Goal: Task Accomplishment & Management: Complete application form

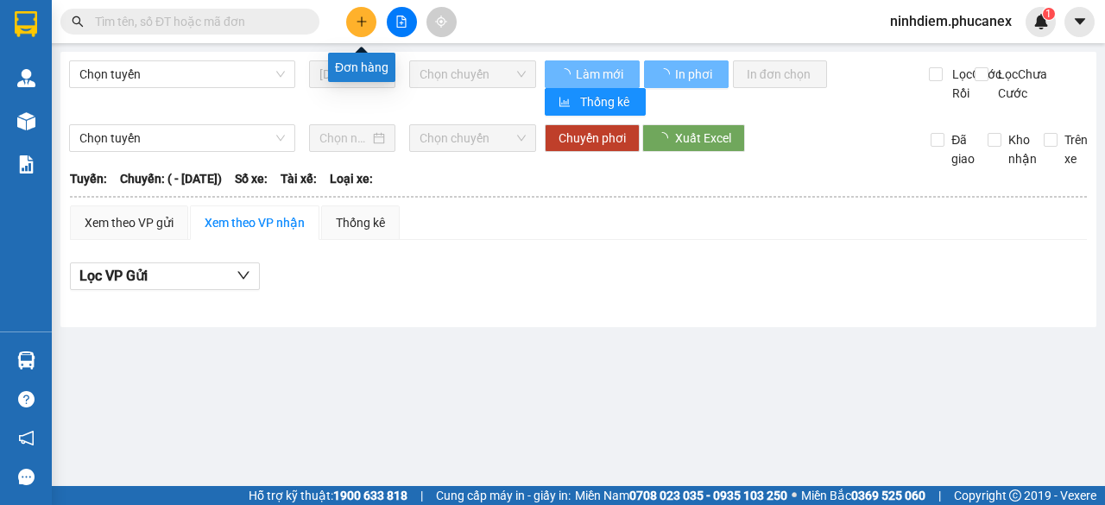
click at [356, 16] on icon "plus" at bounding box center [362, 22] width 12 height 12
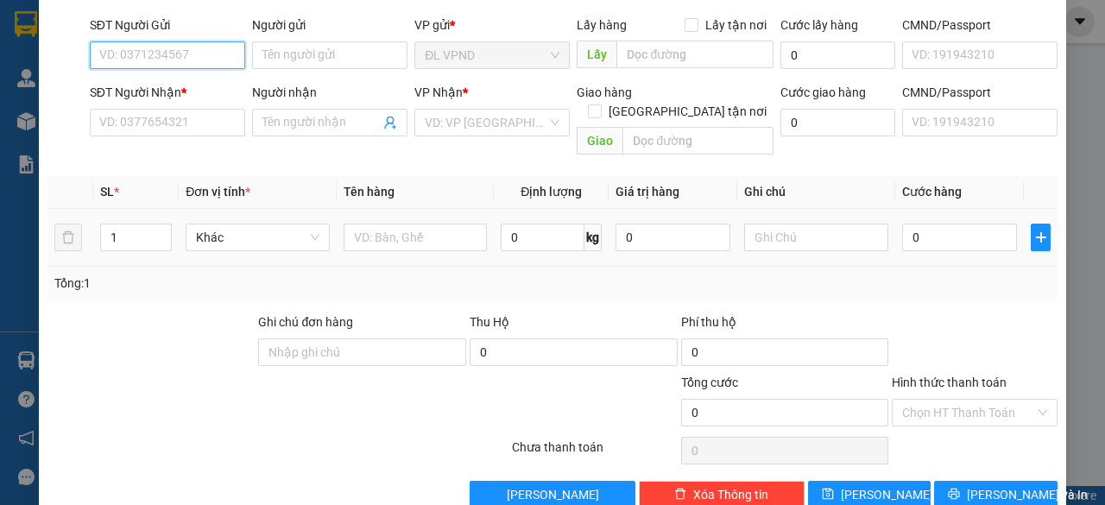
scroll to position [131, 0]
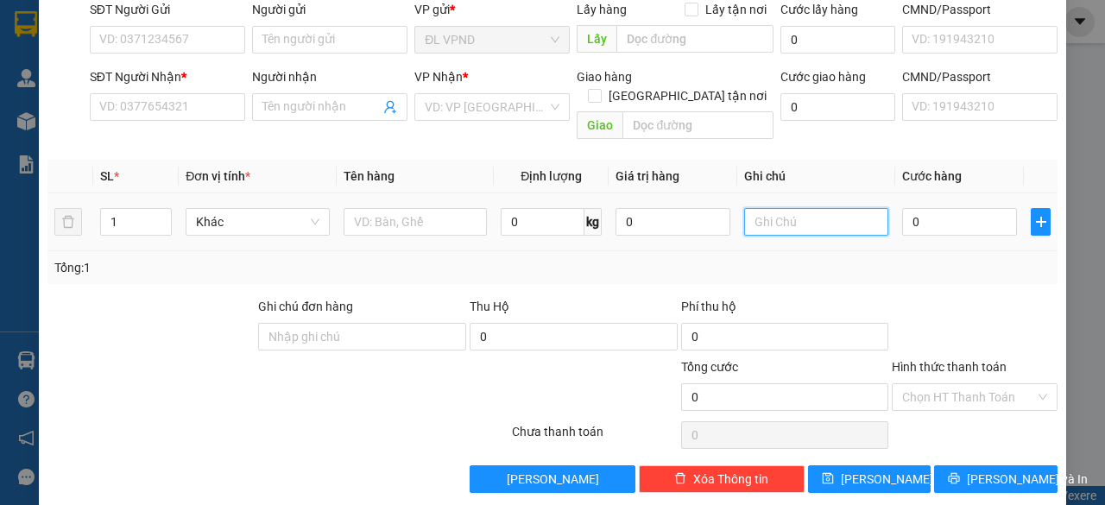
click at [790, 208] on input "text" at bounding box center [816, 222] width 144 height 28
type input "238545"
drag, startPoint x: 780, startPoint y: 196, endPoint x: 659, endPoint y: 225, distance: 124.3
click at [667, 222] on tr "1 Khác 0 kg 0 238545 0" at bounding box center [552, 222] width 1010 height 58
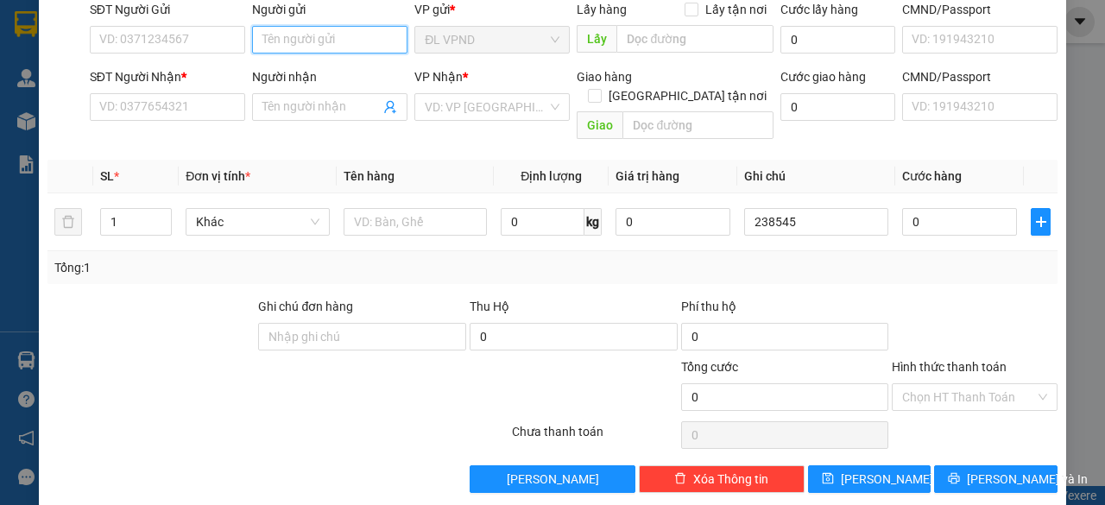
click at [361, 42] on input "Người gửi" at bounding box center [329, 40] width 155 height 28
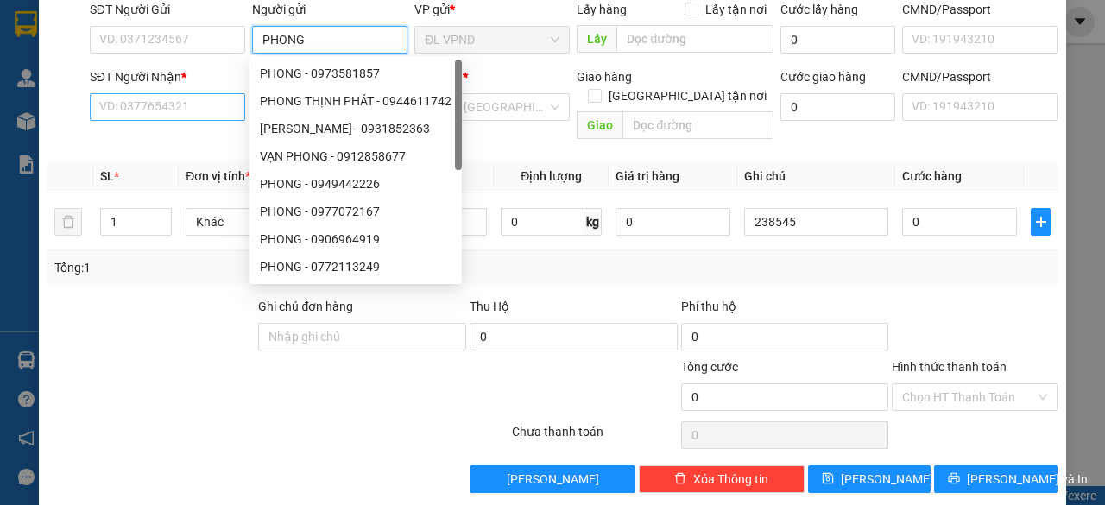
type input "PHONG"
click at [181, 101] on input "SĐT Người Nhận *" at bounding box center [167, 107] width 155 height 28
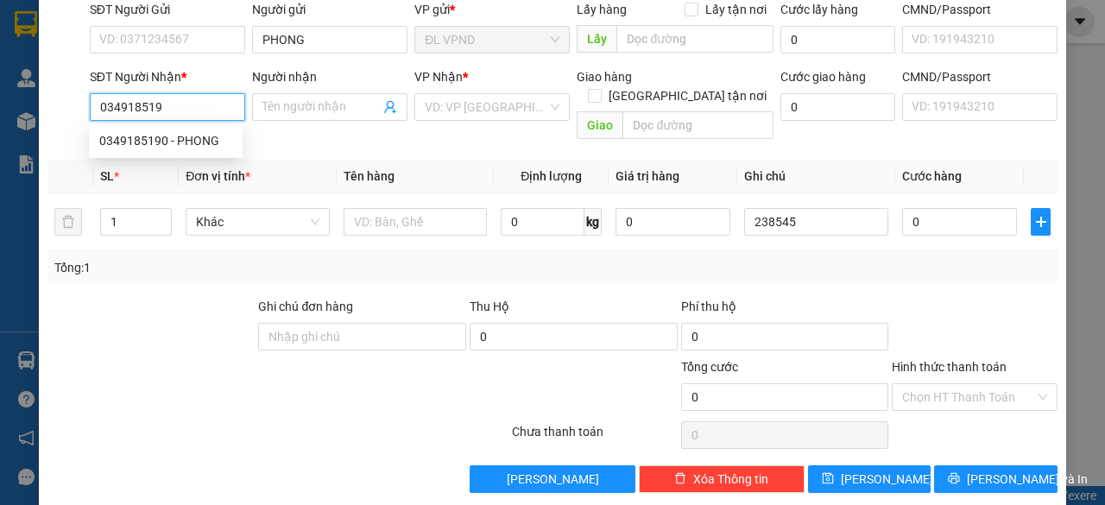
type input "0349185190"
click at [145, 148] on div "0349185190 - PHONG" at bounding box center [165, 140] width 133 height 19
type input "PHONG"
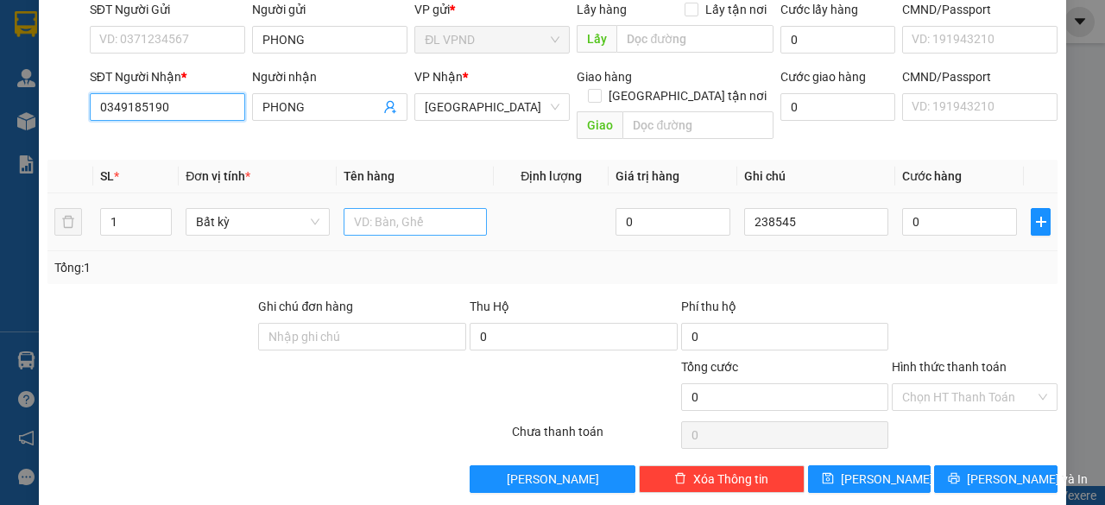
type input "0349185190"
click at [388, 208] on input "text" at bounding box center [415, 222] width 144 height 28
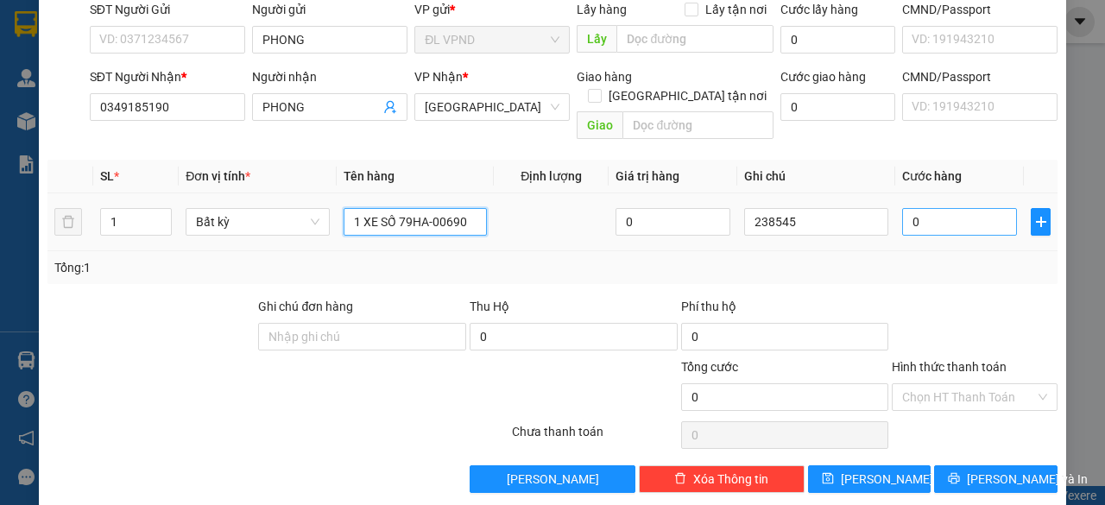
type input "1 XE SỐ 79HA-00690"
click at [961, 208] on input "0" at bounding box center [959, 222] width 115 height 28
type input "3"
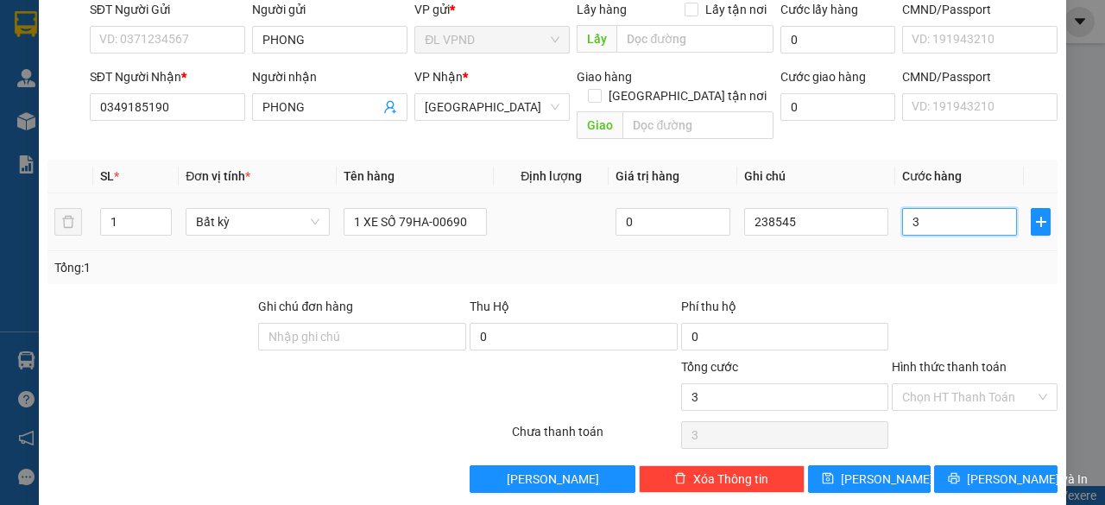
type input "35"
type input "350"
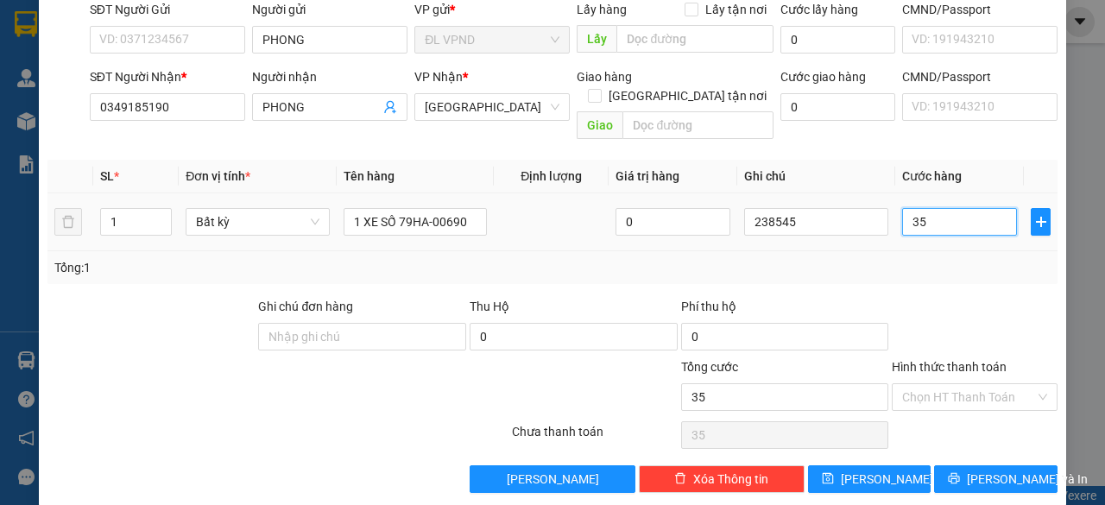
type input "350"
type input "350.000"
click at [934, 384] on input "Hình thức thanh toán" at bounding box center [968, 397] width 133 height 26
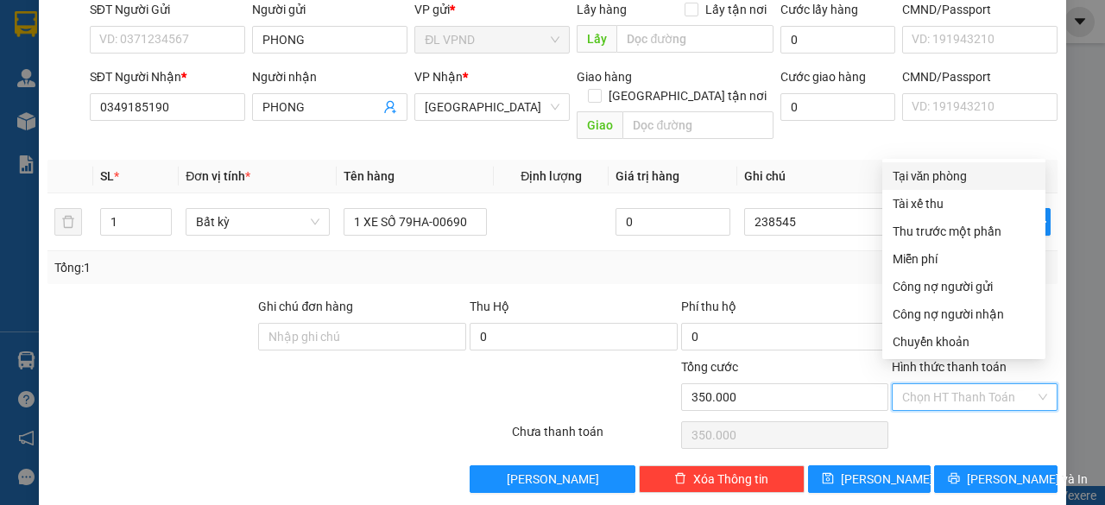
click at [954, 180] on div "Tại văn phòng" at bounding box center [963, 176] width 142 height 19
type input "0"
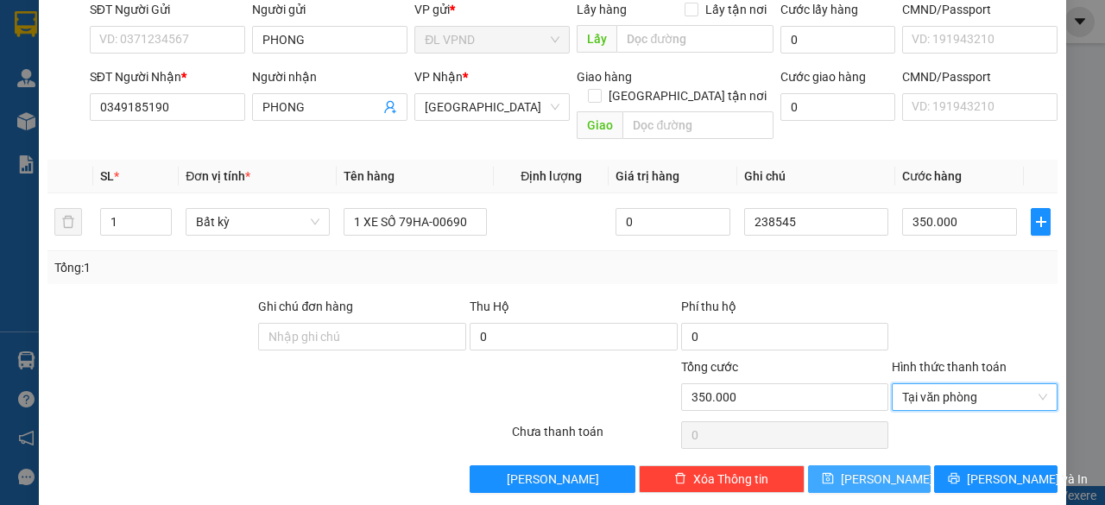
click at [867, 469] on span "[PERSON_NAME]" at bounding box center [886, 478] width 92 height 19
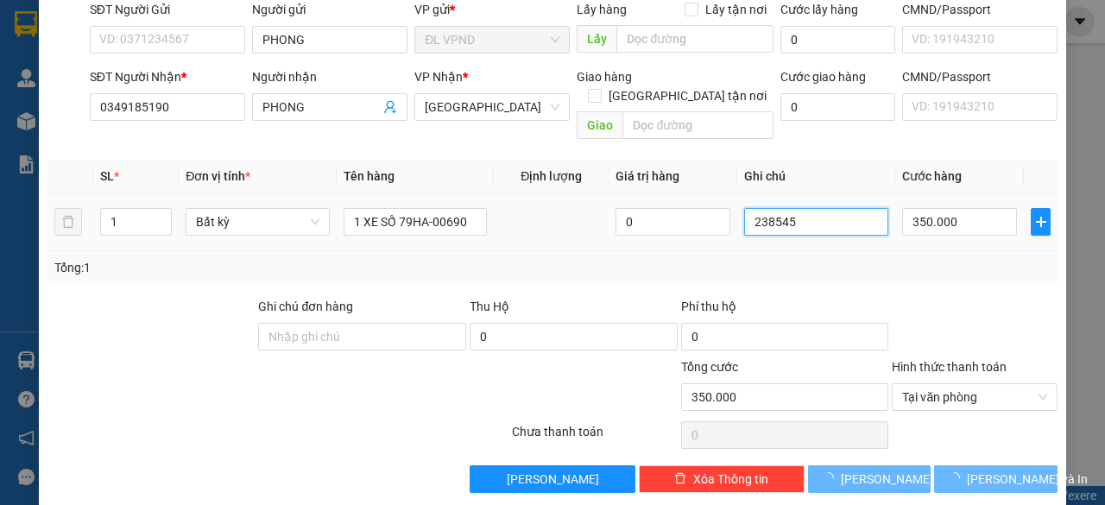
click at [797, 208] on input "238545" at bounding box center [816, 222] width 144 height 28
type input "0"
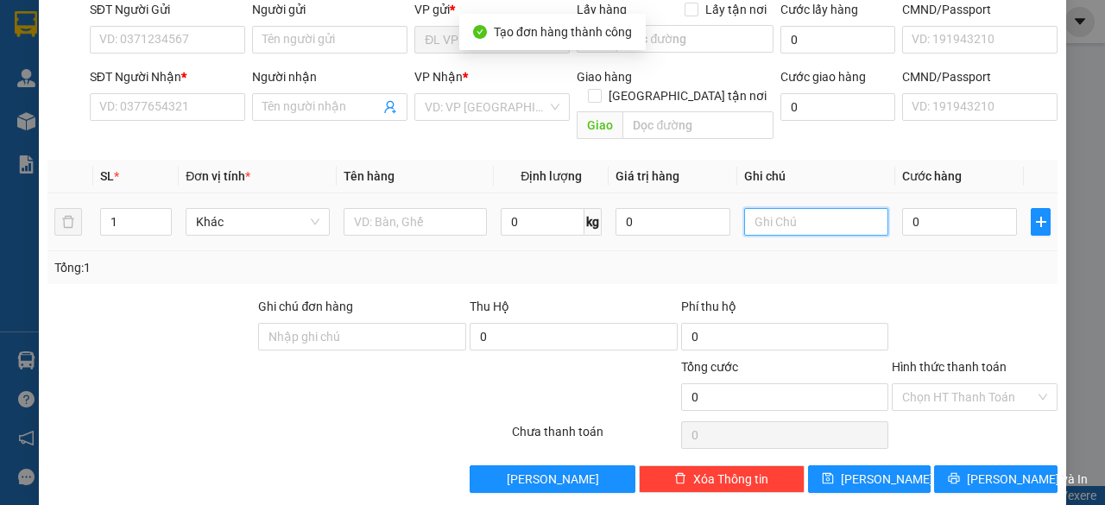
paste input "23854"
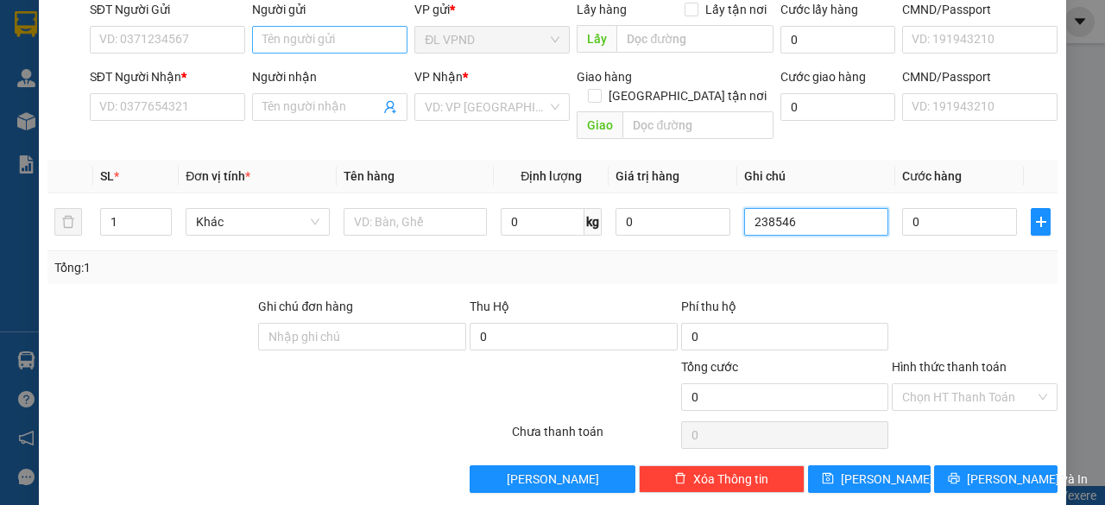
type input "238546"
click at [375, 47] on input "Người gửi" at bounding box center [329, 40] width 155 height 28
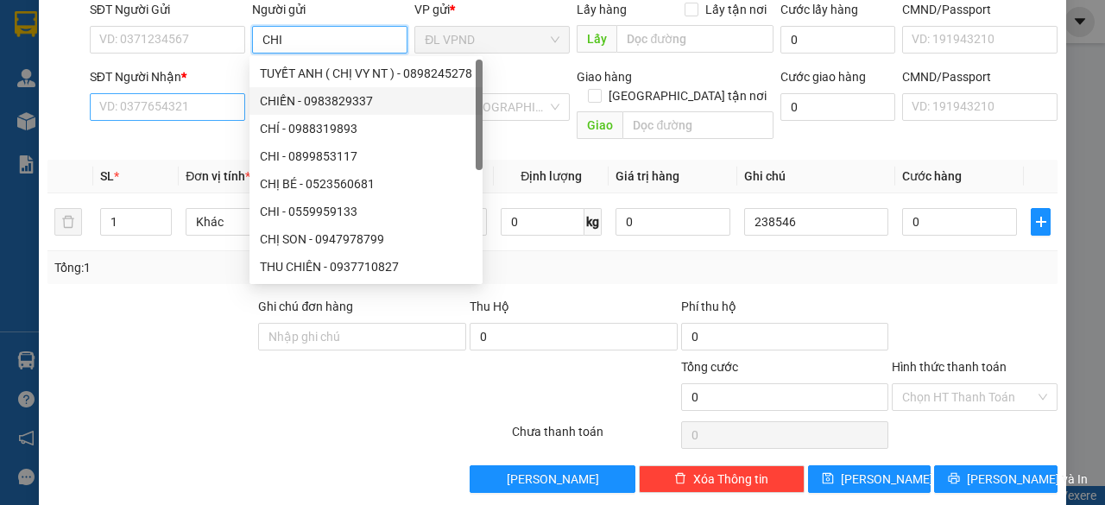
type input "CHI"
click at [196, 102] on input "SĐT Người Nhận *" at bounding box center [167, 107] width 155 height 28
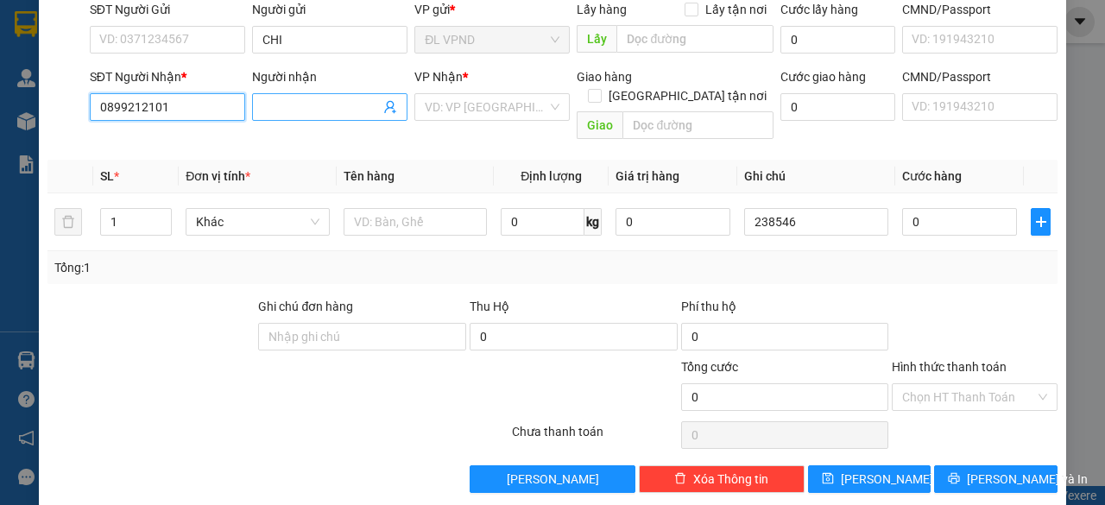
type input "0899212101"
click at [343, 111] on input "Người nhận" at bounding box center [320, 107] width 117 height 19
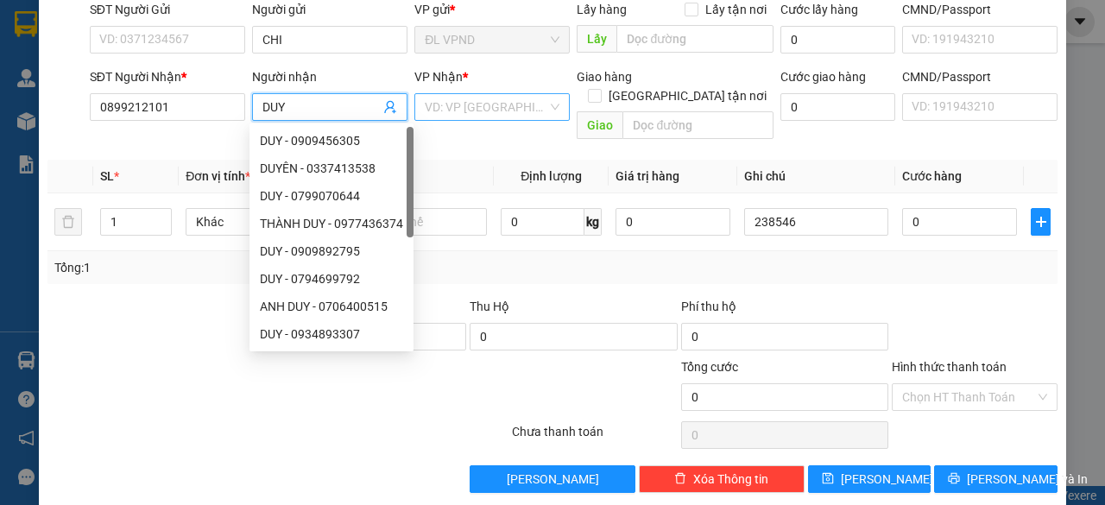
type input "DUY"
click at [475, 108] on input "search" at bounding box center [486, 107] width 123 height 26
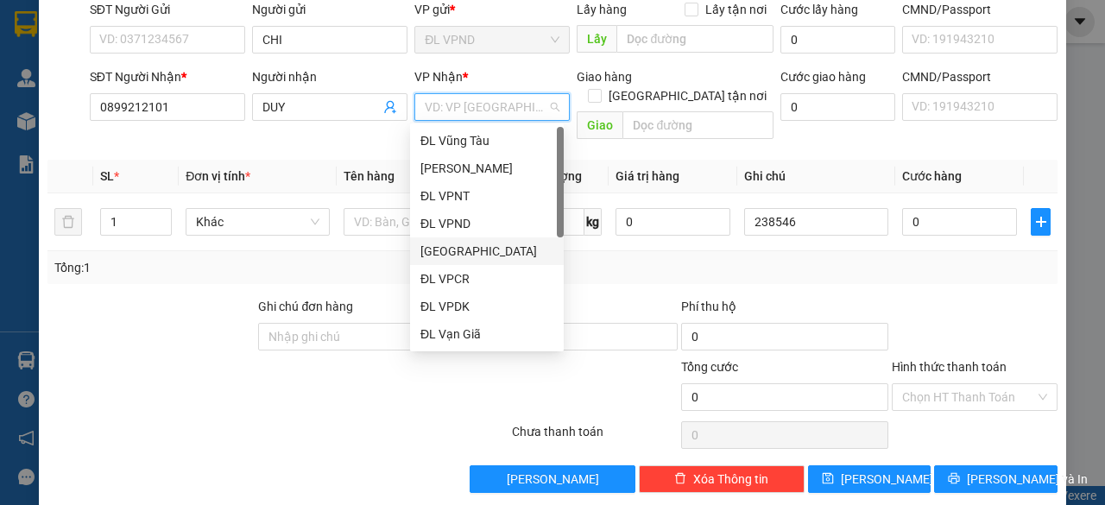
drag, startPoint x: 471, startPoint y: 249, endPoint x: 463, endPoint y: 255, distance: 9.8
click at [471, 249] on div "[GEOGRAPHIC_DATA]" at bounding box center [486, 251] width 133 height 19
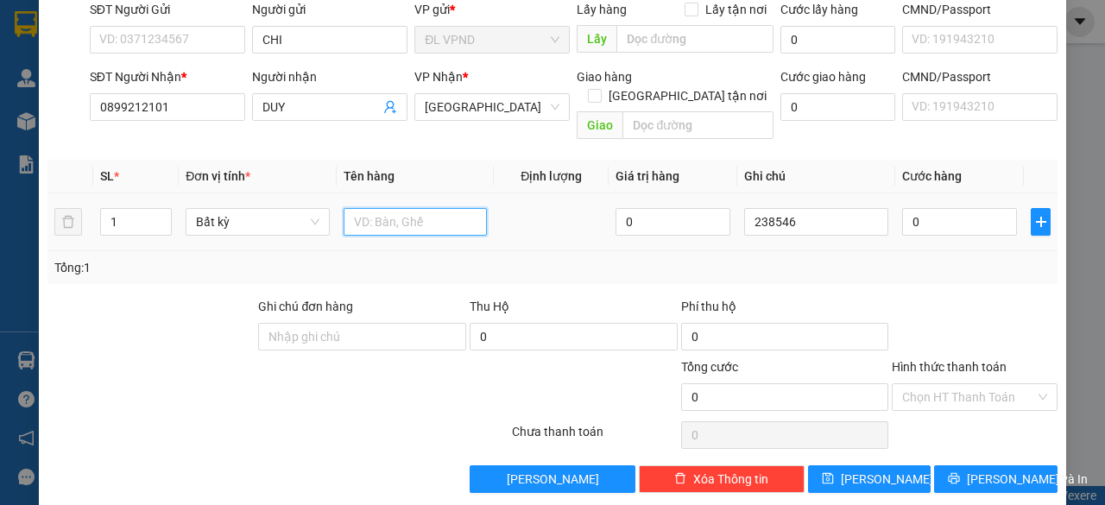
click at [375, 208] on input "text" at bounding box center [415, 222] width 144 height 28
type input "1TG"
click at [941, 208] on input "0" at bounding box center [959, 222] width 115 height 28
type input "5"
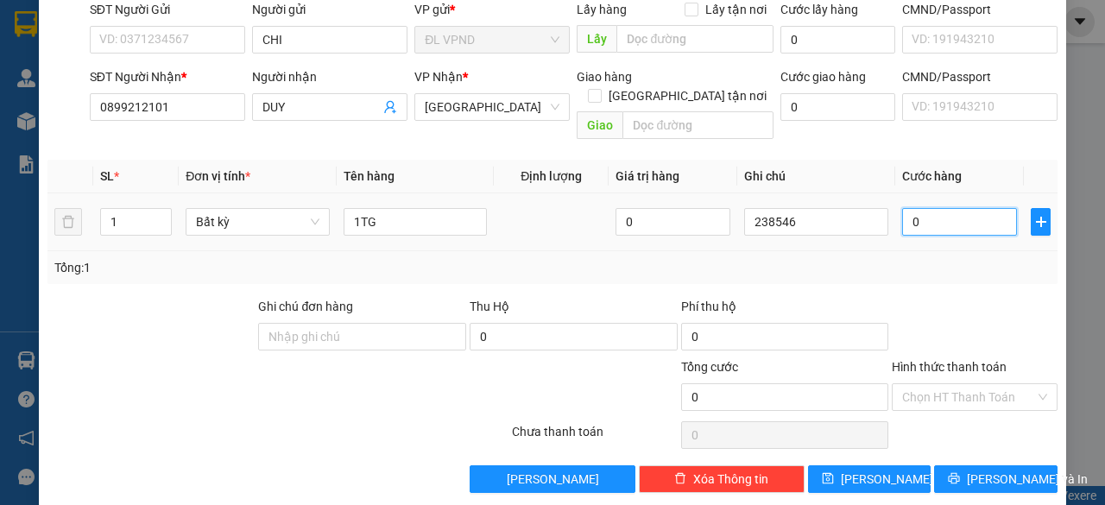
type input "5"
type input "50"
type input "50.000"
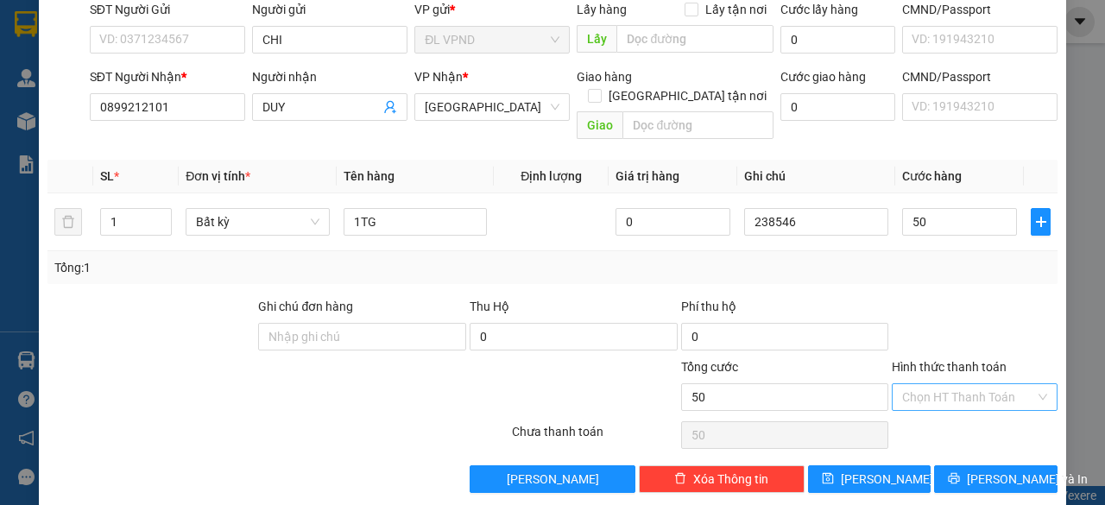
type input "50.000"
click at [916, 384] on input "Hình thức thanh toán" at bounding box center [968, 397] width 133 height 26
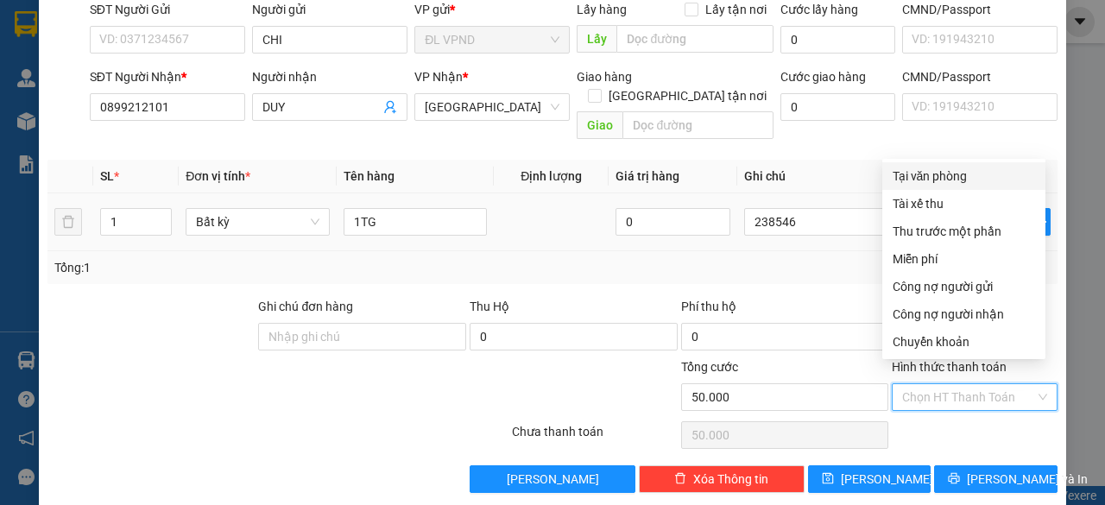
drag, startPoint x: 936, startPoint y: 177, endPoint x: 936, endPoint y: 192, distance: 15.5
click at [936, 175] on div "Tại văn phòng" at bounding box center [963, 176] width 142 height 19
type input "0"
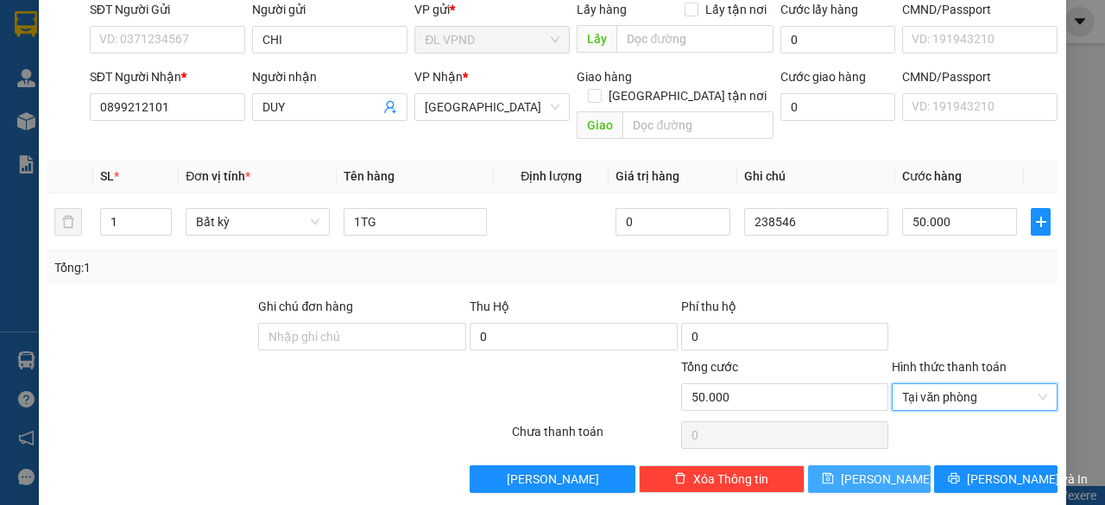
click at [832, 465] on button "[PERSON_NAME]" at bounding box center [869, 479] width 123 height 28
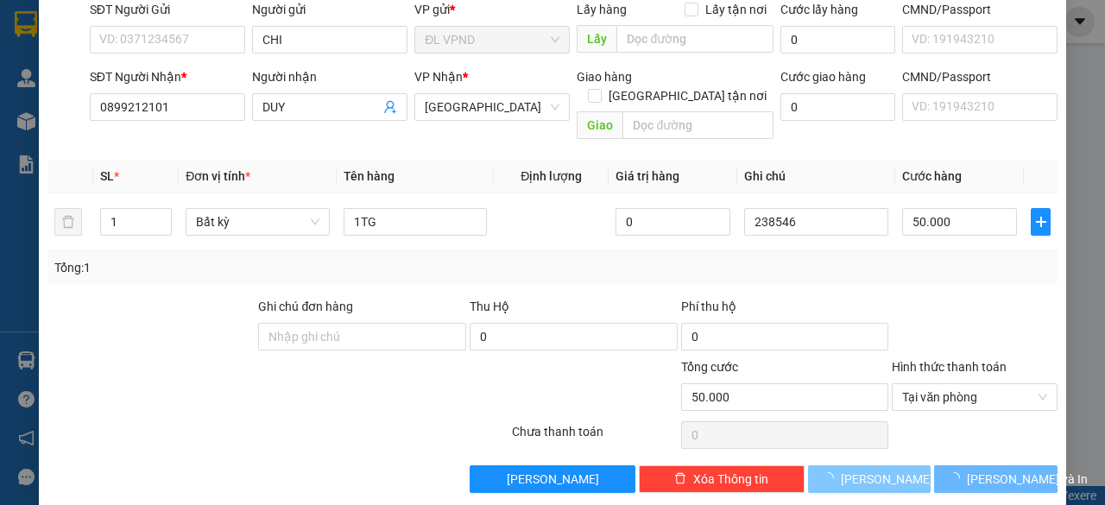
type input "0"
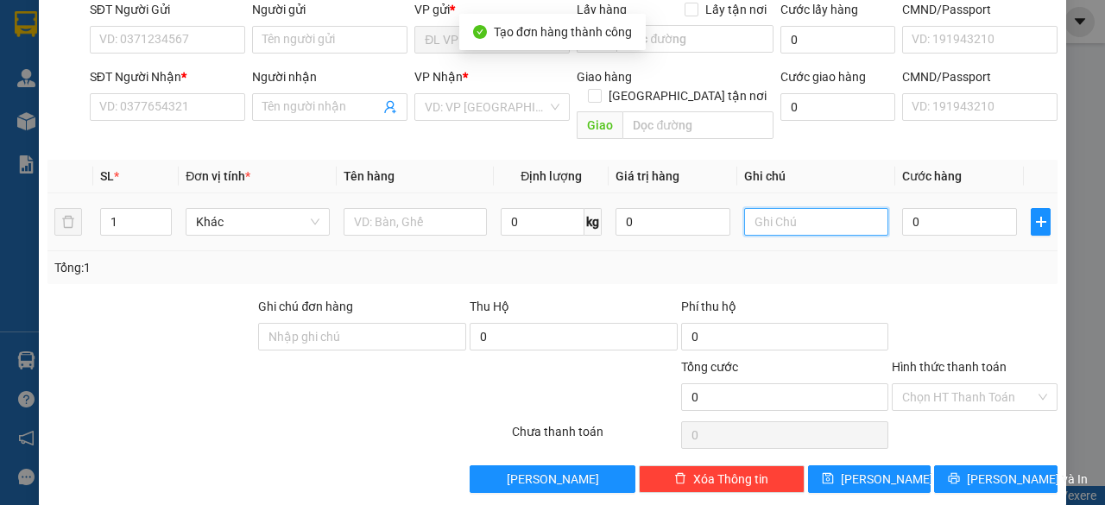
drag, startPoint x: 824, startPoint y: 192, endPoint x: 822, endPoint y: 206, distance: 14.0
click at [824, 208] on input "text" at bounding box center [816, 222] width 144 height 28
paste input "23854"
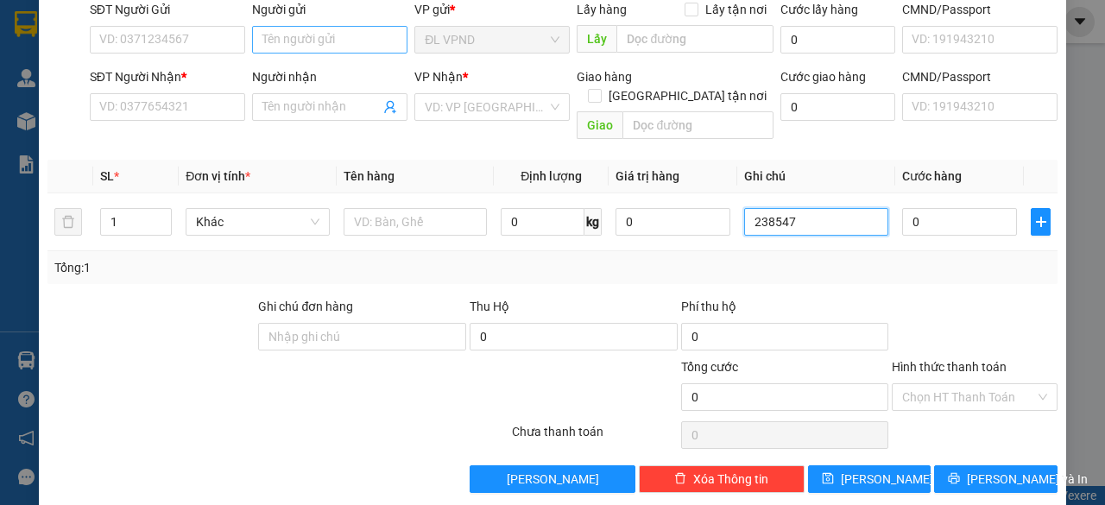
type input "238547"
click at [335, 42] on input "Người gửi" at bounding box center [329, 40] width 155 height 28
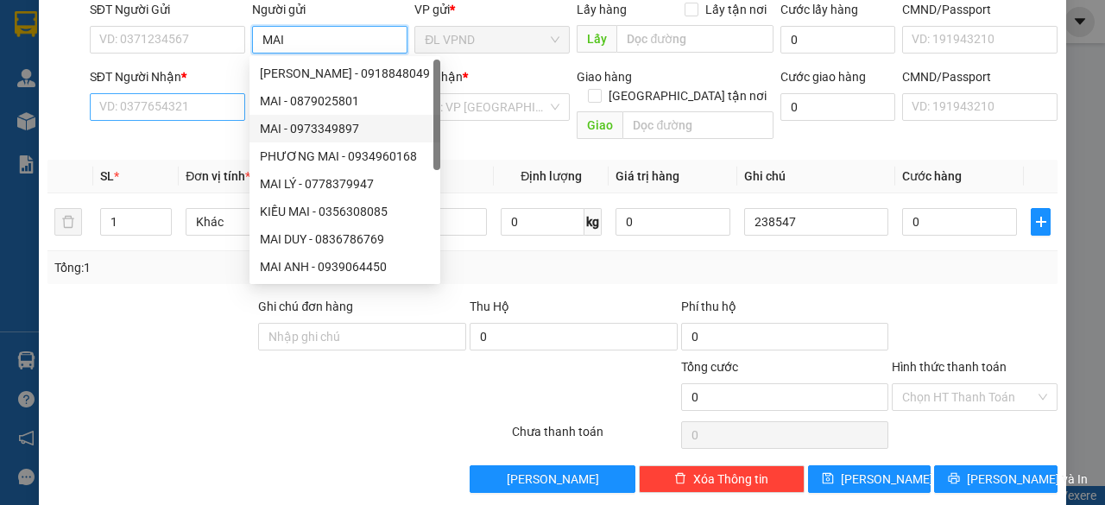
type input "MAI"
click at [219, 113] on input "SĐT Người Nhận *" at bounding box center [167, 107] width 155 height 28
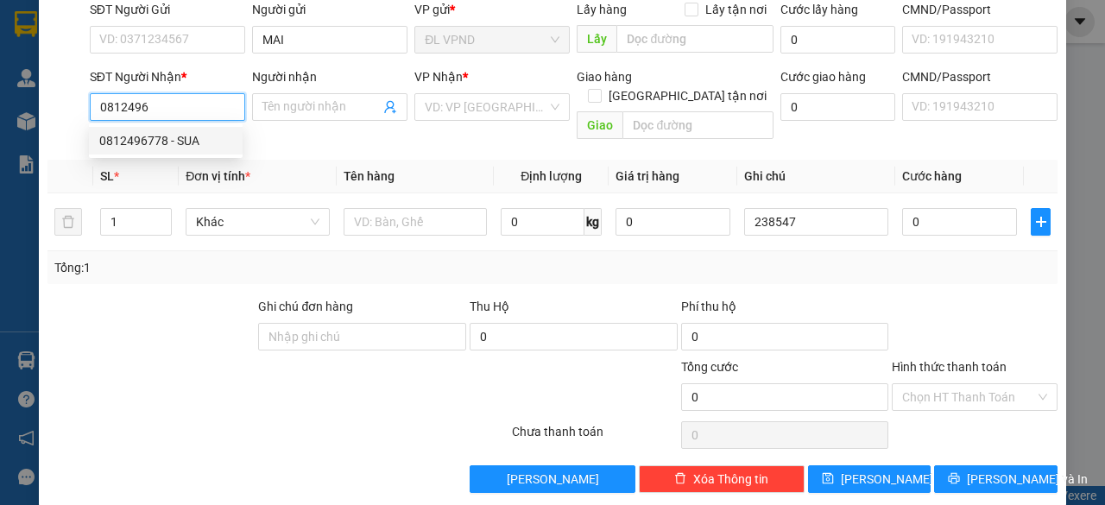
click at [202, 145] on div "0812496778 - SUA" at bounding box center [165, 140] width 133 height 19
type input "0812496778"
type input "SUA"
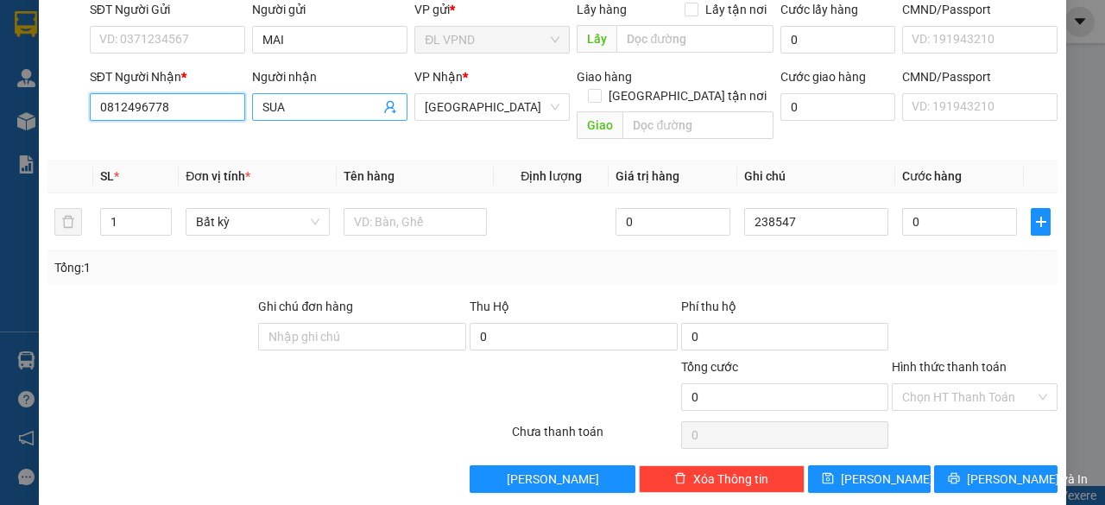
type input "0812496778"
drag, startPoint x: 315, startPoint y: 104, endPoint x: 107, endPoint y: 110, distance: 208.1
click at [150, 130] on div "Transit Pickup Surcharge Ids Transit Deliver Surcharge Ids Transit Deliver Surc…" at bounding box center [552, 212] width 1010 height 562
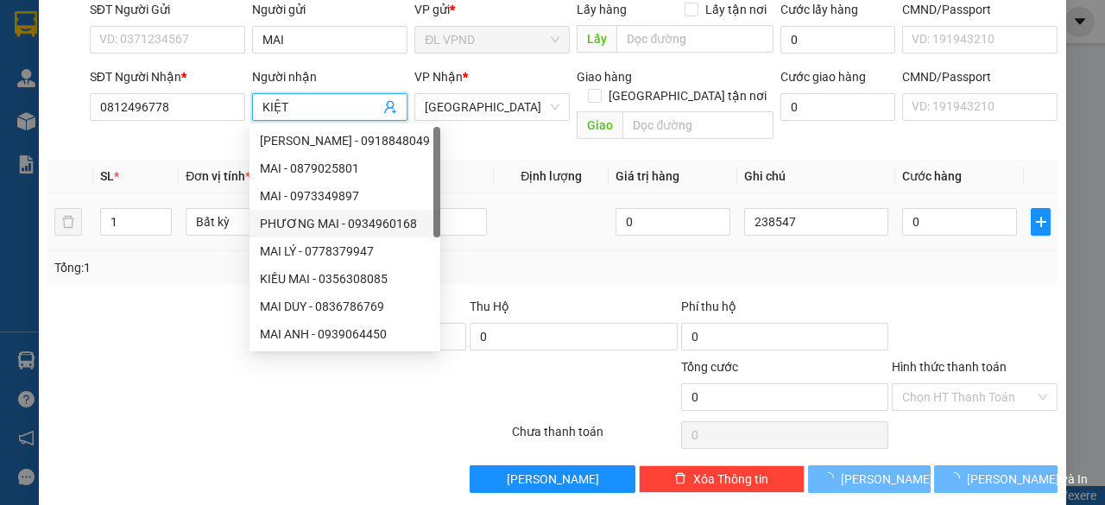
type input "KIỆT"
click at [538, 201] on td at bounding box center [551, 222] width 115 height 58
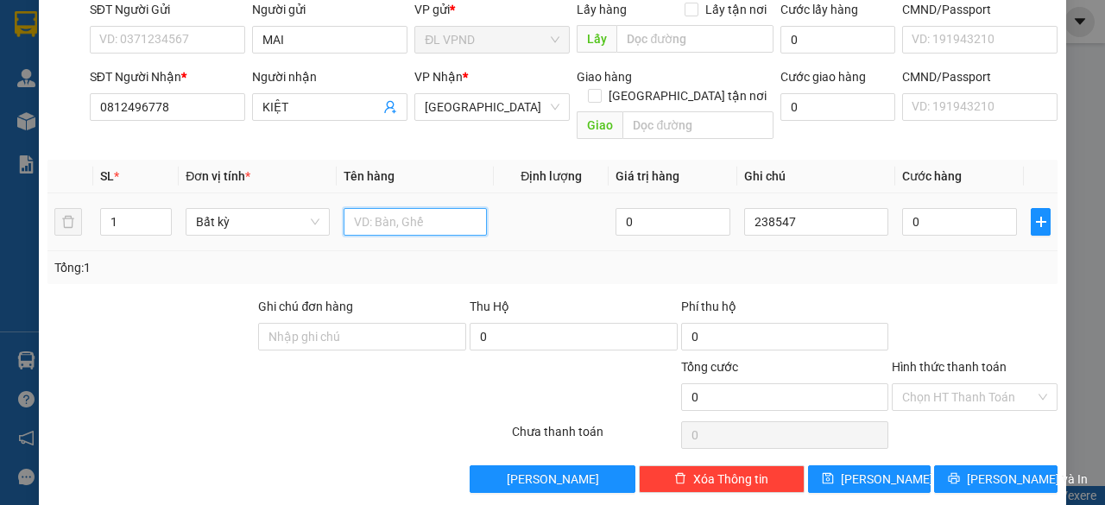
click at [471, 208] on input "text" at bounding box center [415, 222] width 144 height 28
type input "1TX"
click at [929, 208] on input "0" at bounding box center [959, 222] width 115 height 28
type input "8"
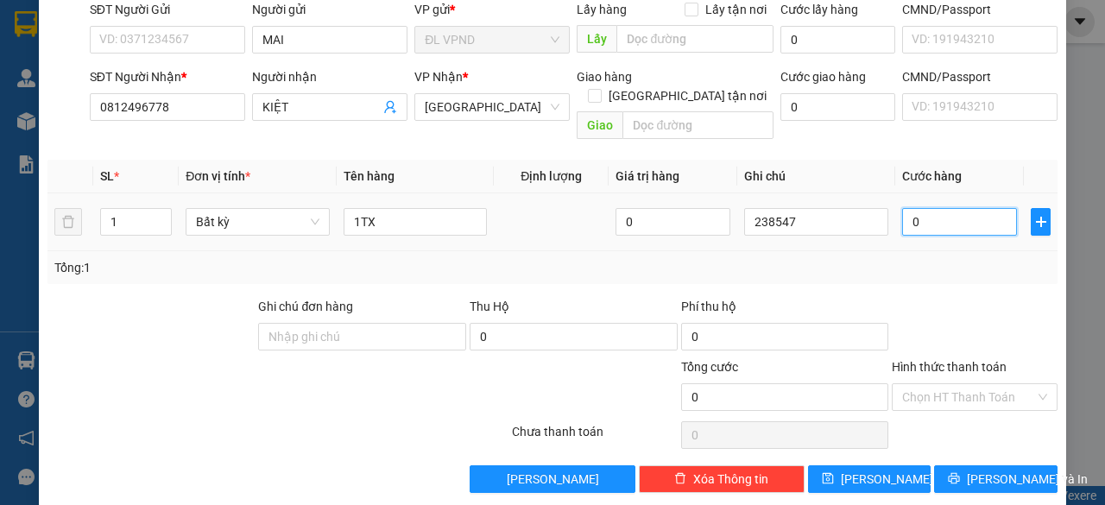
type input "8"
type input "80"
type input "80.000"
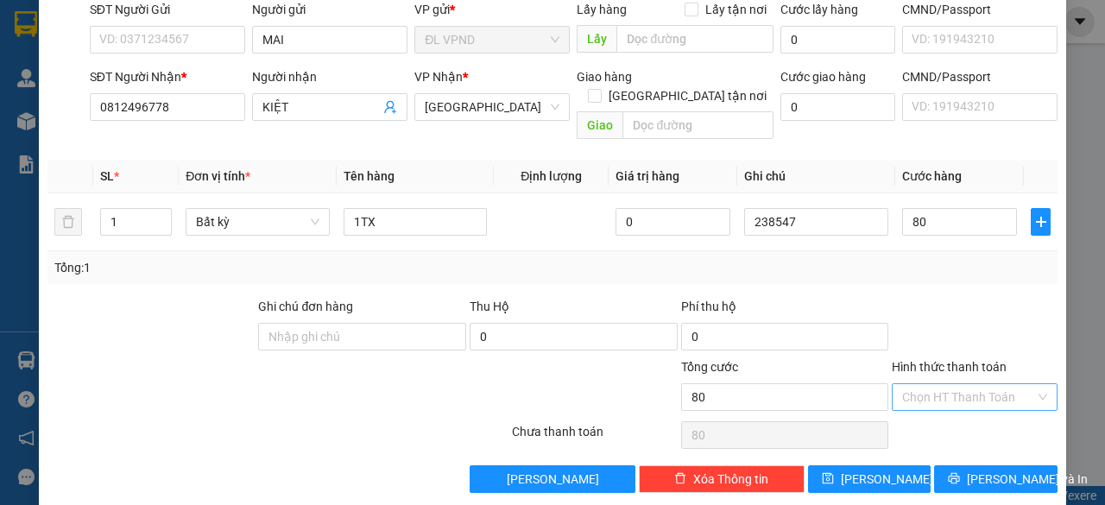
type input "80.000"
click at [903, 384] on input "Hình thức thanh toán" at bounding box center [968, 397] width 133 height 26
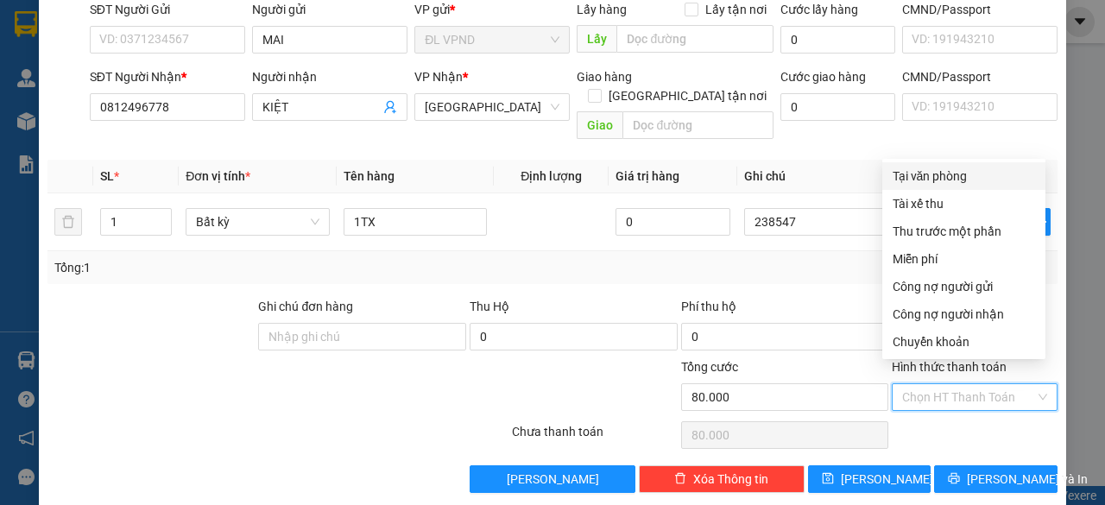
click at [933, 173] on div "Tại văn phòng" at bounding box center [963, 176] width 142 height 19
type input "0"
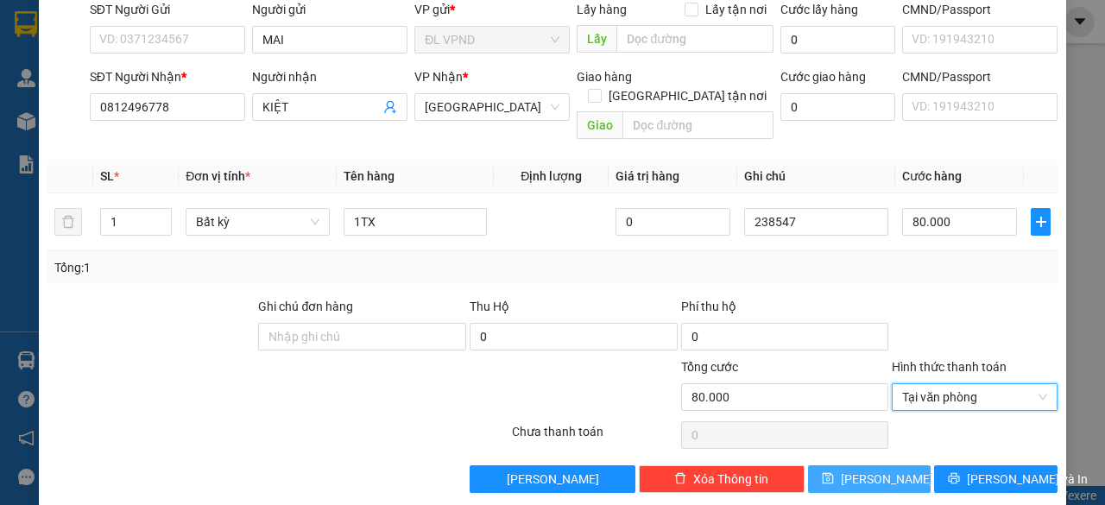
drag, startPoint x: 859, startPoint y: 455, endPoint x: 849, endPoint y: 397, distance: 58.6
click at [859, 469] on span "[PERSON_NAME]" at bounding box center [886, 478] width 92 height 19
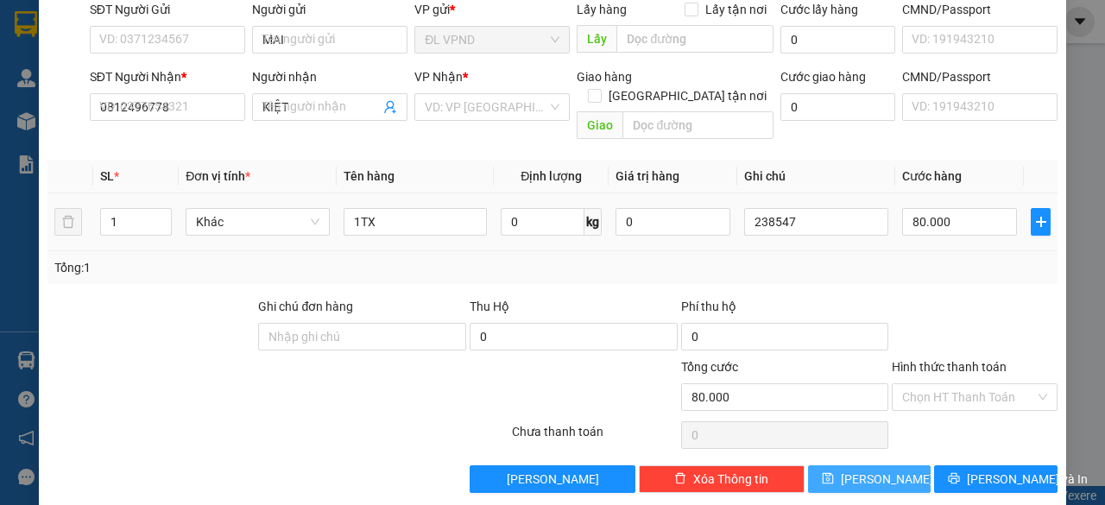
type input "0"
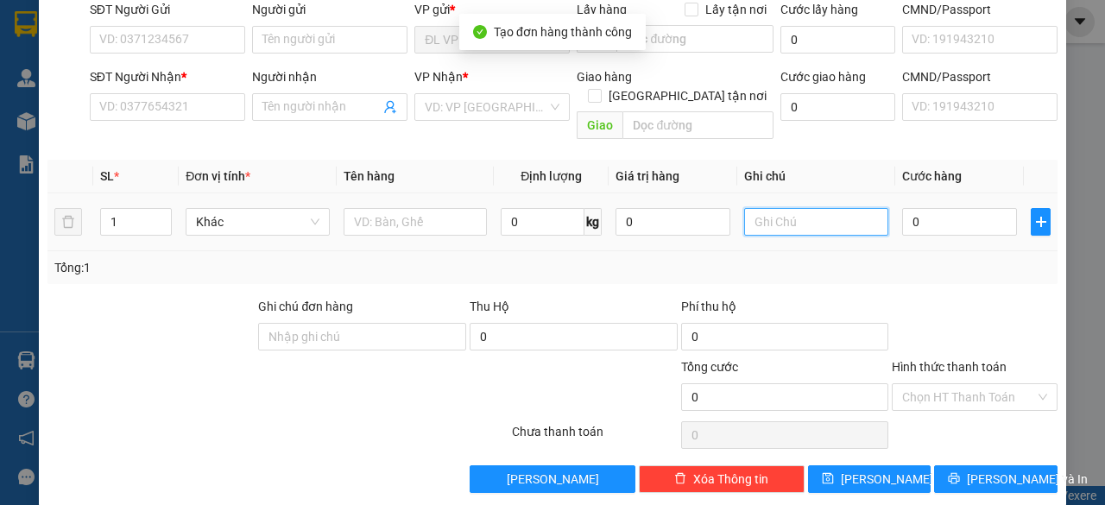
drag, startPoint x: 796, startPoint y: 203, endPoint x: 794, endPoint y: 217, distance: 14.0
click at [796, 211] on input "text" at bounding box center [816, 222] width 144 height 28
paste input "23854"
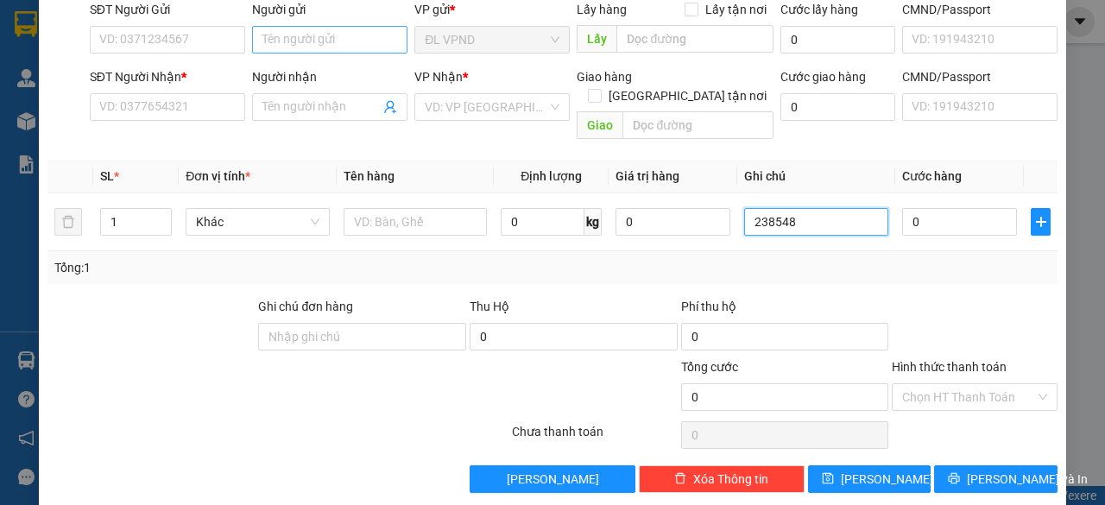
type input "238548"
click at [330, 44] on input "Người gửi" at bounding box center [329, 40] width 155 height 28
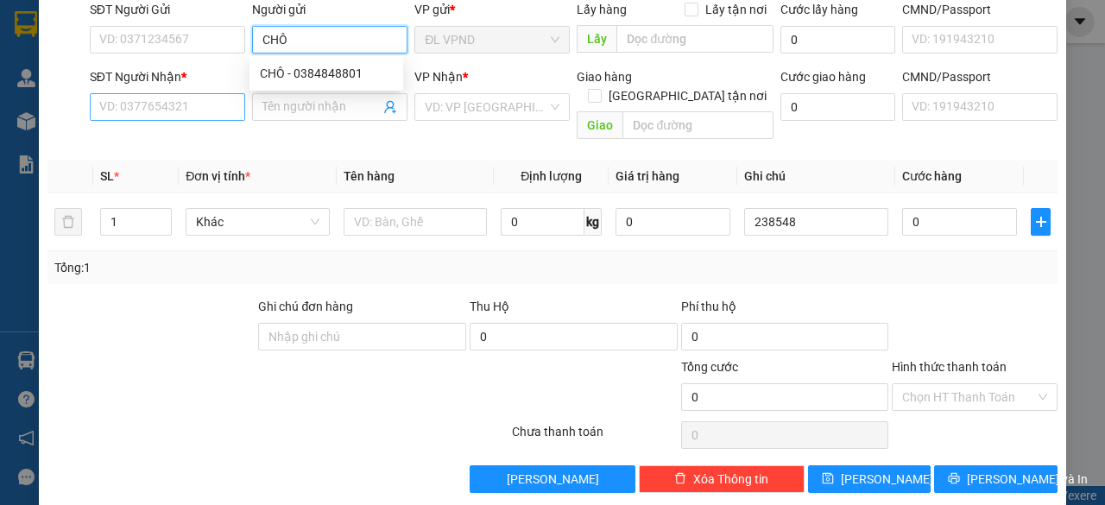
type input "CHÔ"
click at [188, 103] on input "SĐT Người Nhận *" at bounding box center [167, 107] width 155 height 28
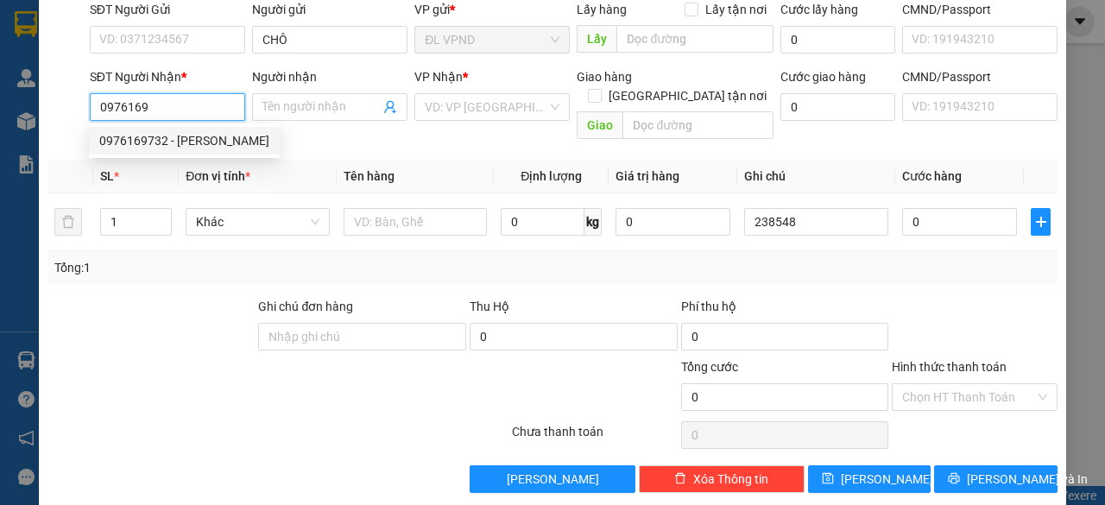
click at [160, 140] on div "0976169732 - [PERSON_NAME]" at bounding box center [184, 140] width 170 height 19
type input "0976169732"
type input "VŨ"
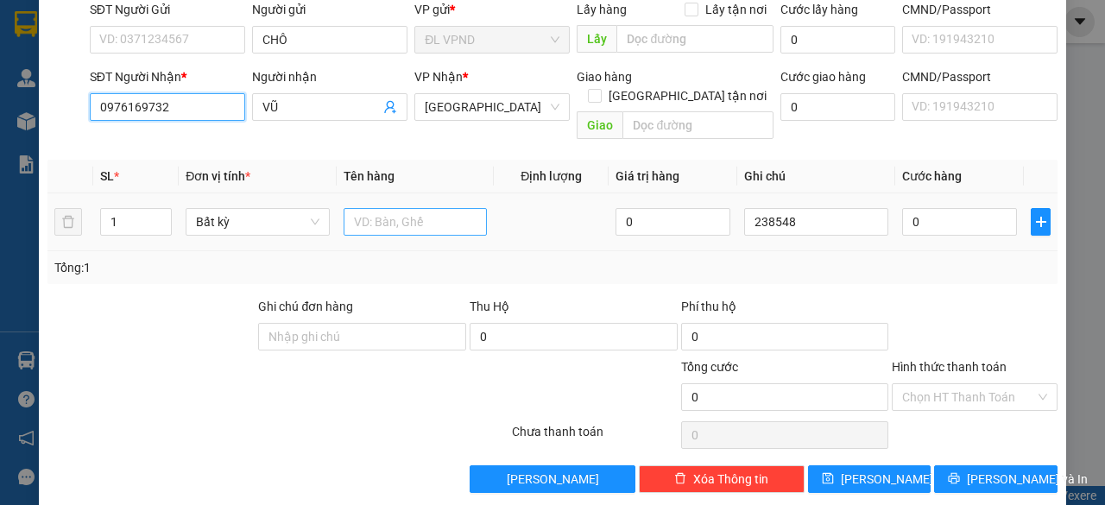
type input "0976169732"
click at [371, 210] on input "text" at bounding box center [415, 222] width 144 height 28
type input "1TX"
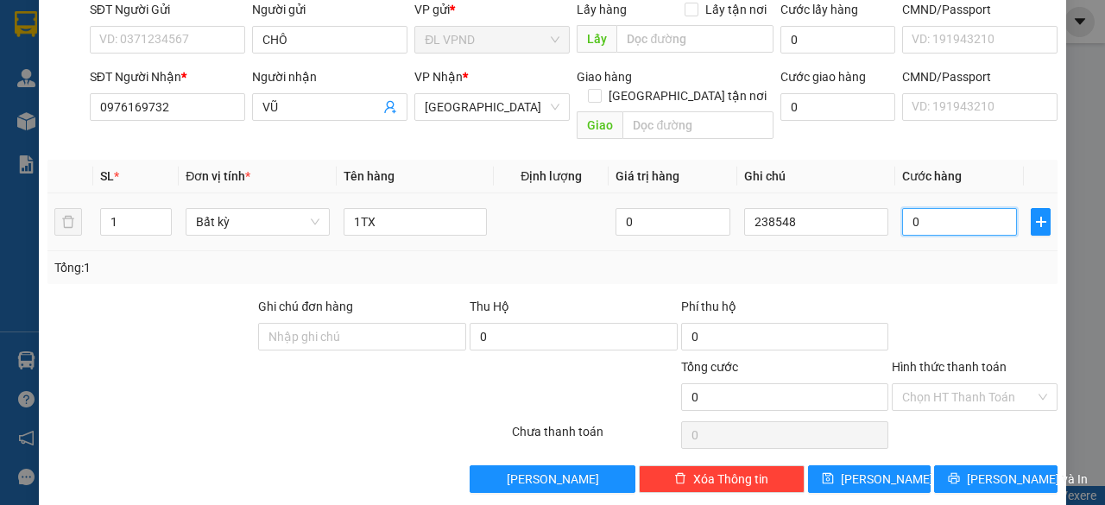
click at [914, 208] on input "0" at bounding box center [959, 222] width 115 height 28
type input "5"
type input "50"
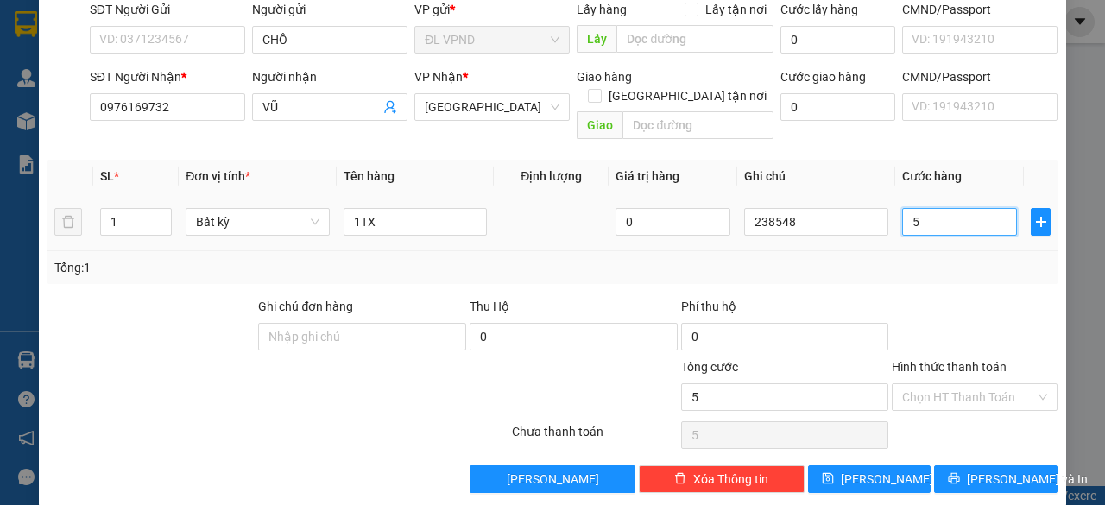
type input "50"
type input "50.000"
click at [933, 384] on input "Hình thức thanh toán" at bounding box center [968, 397] width 133 height 26
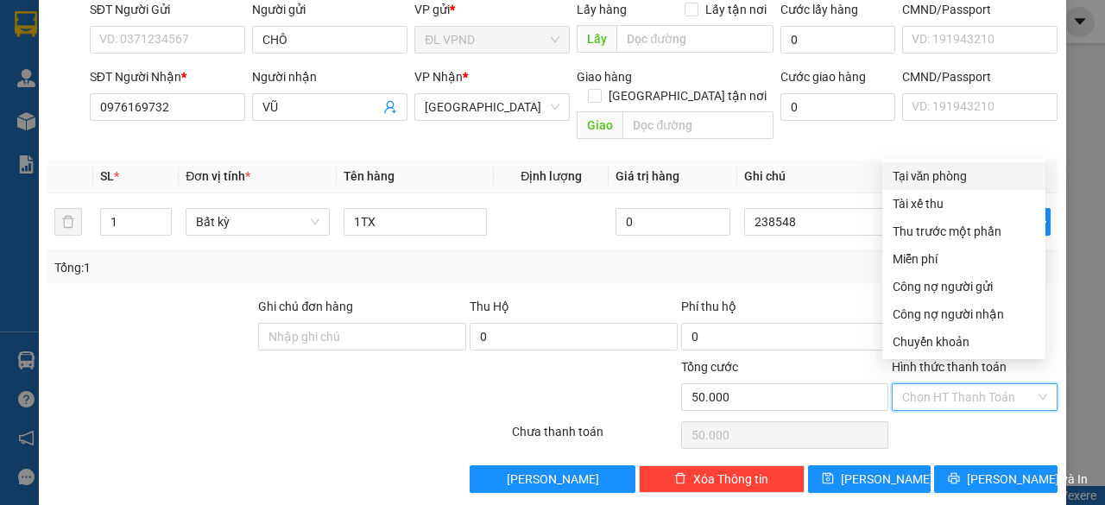
click at [963, 180] on div "Tại văn phòng" at bounding box center [963, 176] width 142 height 19
type input "0"
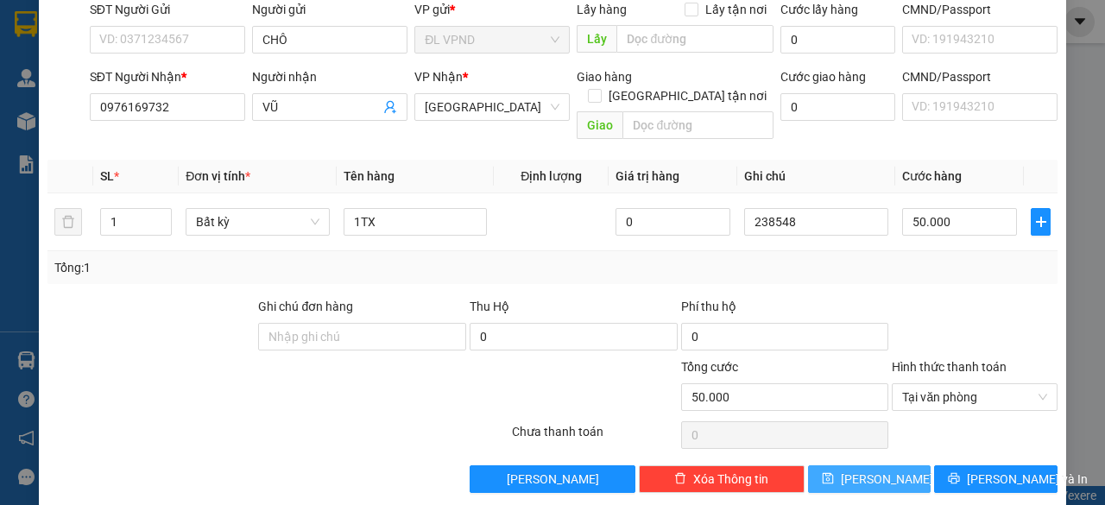
click at [837, 465] on button "[PERSON_NAME]" at bounding box center [869, 479] width 123 height 28
type input "0"
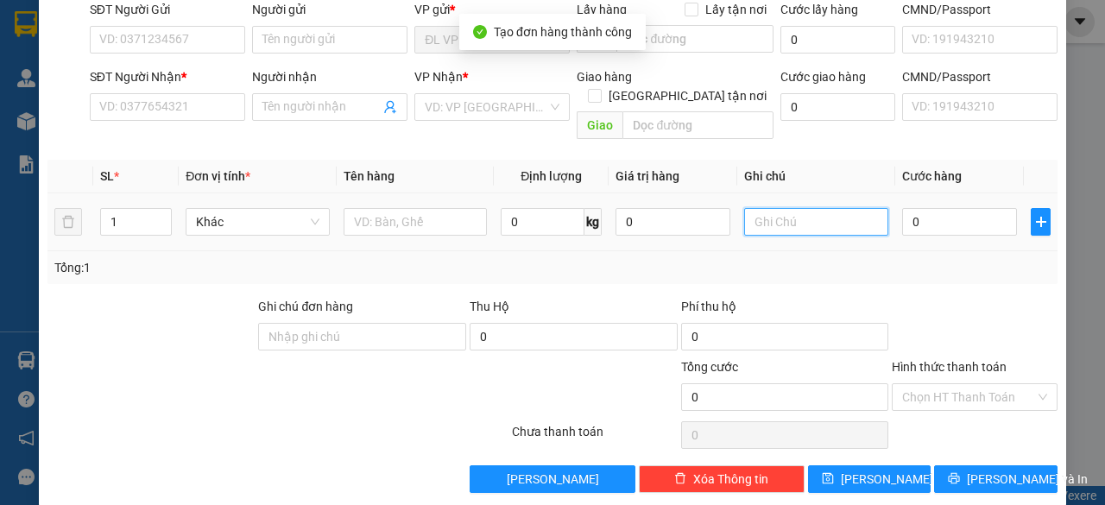
click at [820, 211] on input "text" at bounding box center [816, 222] width 144 height 28
paste input "23854"
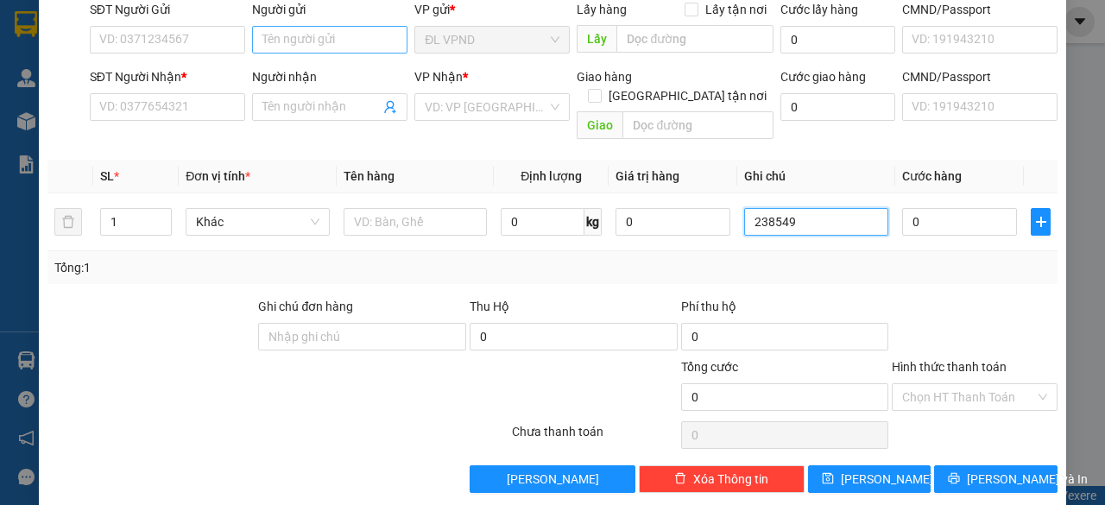
type input "238549"
click at [348, 43] on input "Người gửi" at bounding box center [329, 40] width 155 height 28
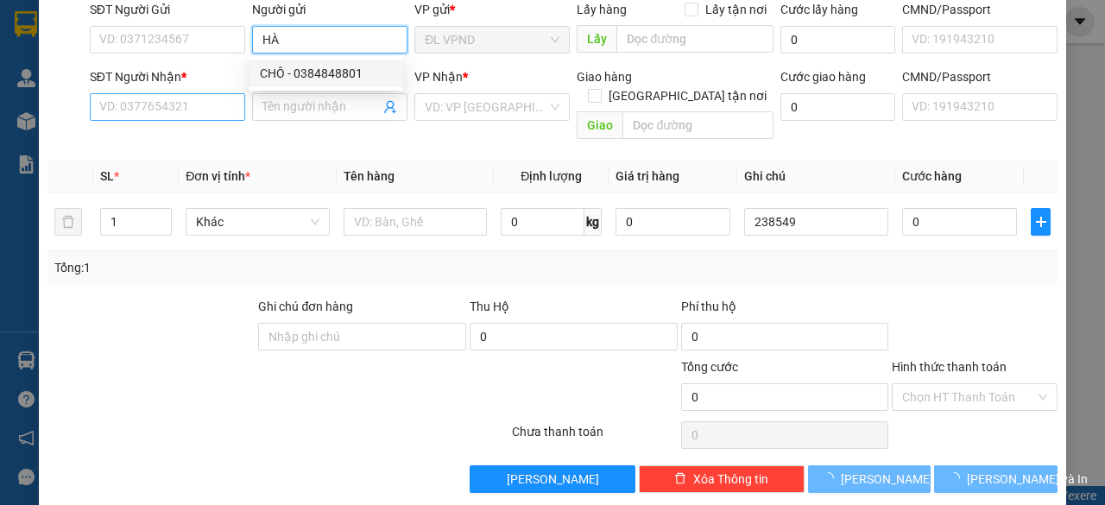
type input "HÀ"
click at [179, 103] on input "SĐT Người Nhận *" at bounding box center [167, 107] width 155 height 28
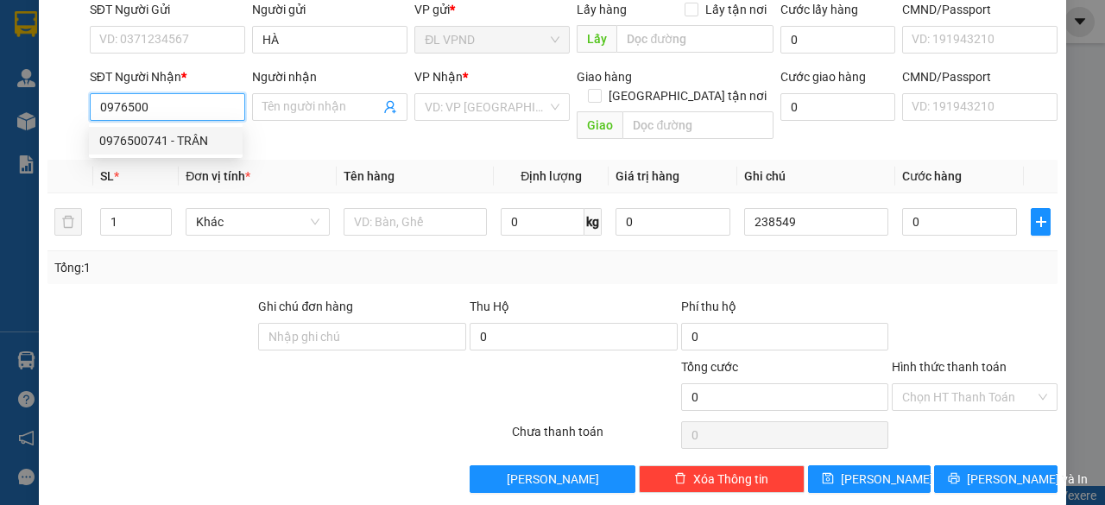
click at [157, 141] on div "0976500741 - TRÂN" at bounding box center [165, 140] width 133 height 19
type input "0976500741"
type input "TRÂN"
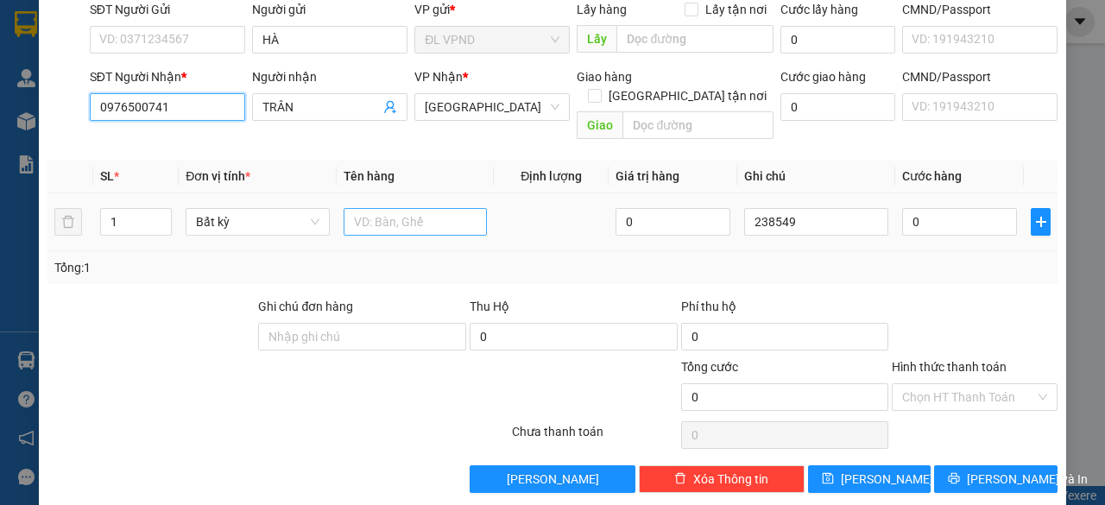
type input "0976500741"
click at [444, 208] on input "text" at bounding box center [415, 222] width 144 height 28
type input "1TX"
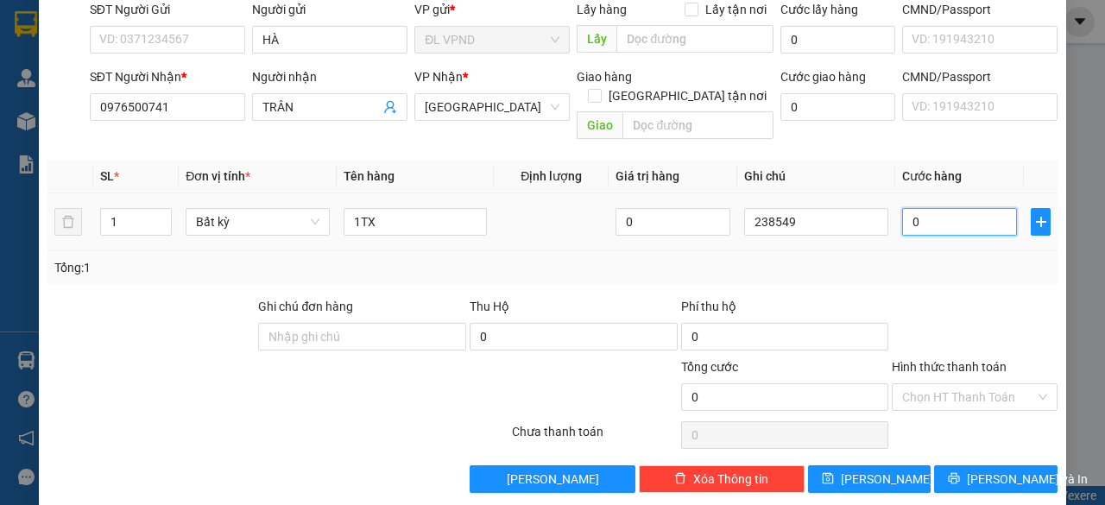
click at [949, 208] on input "0" at bounding box center [959, 222] width 115 height 28
type input "2"
type input "20"
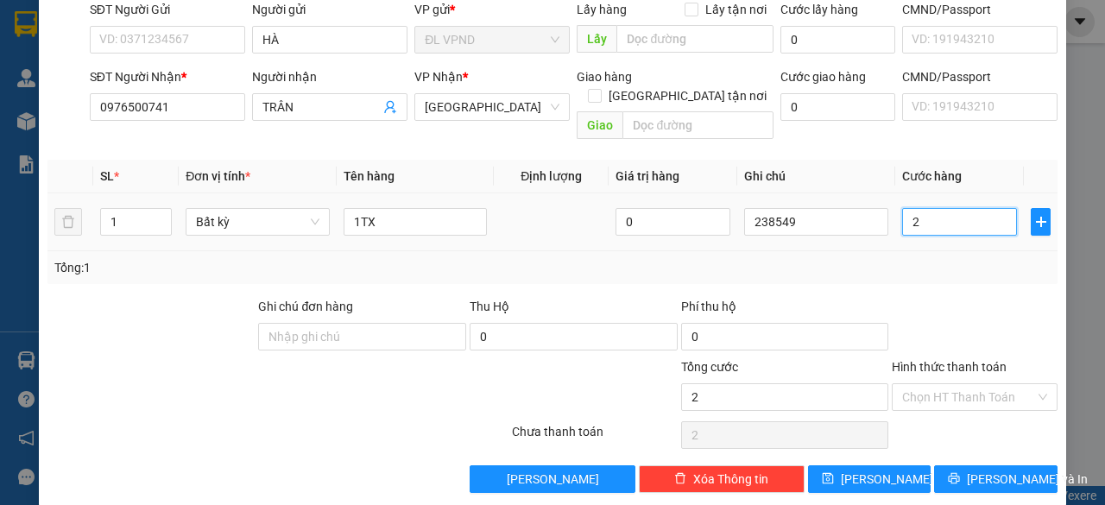
type input "20"
type input "20.000"
click at [912, 384] on input "Hình thức thanh toán" at bounding box center [968, 397] width 133 height 26
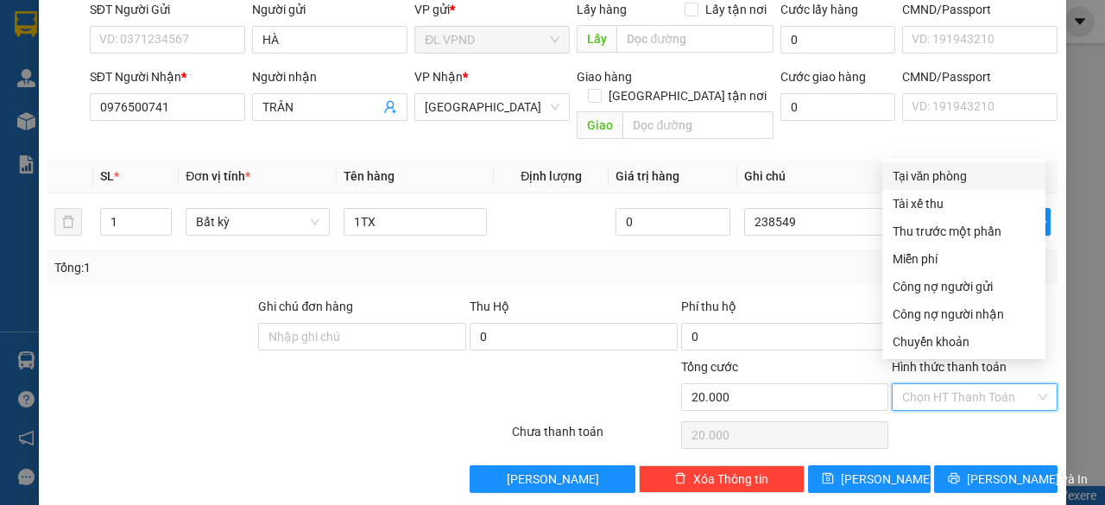
click at [927, 177] on div "Tại văn phòng" at bounding box center [963, 176] width 142 height 19
type input "0"
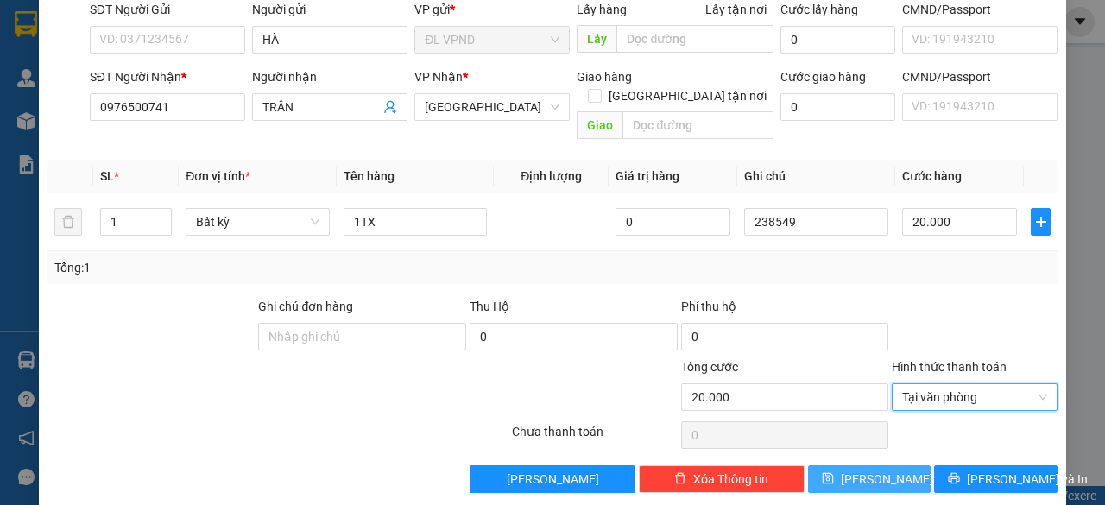
click at [868, 469] on span "[PERSON_NAME]" at bounding box center [886, 478] width 92 height 19
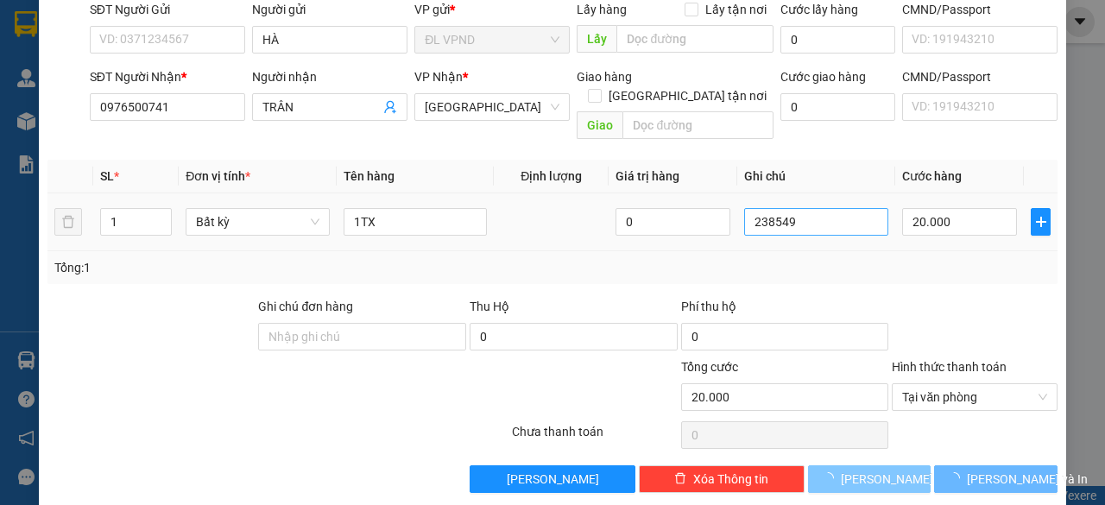
type input "0"
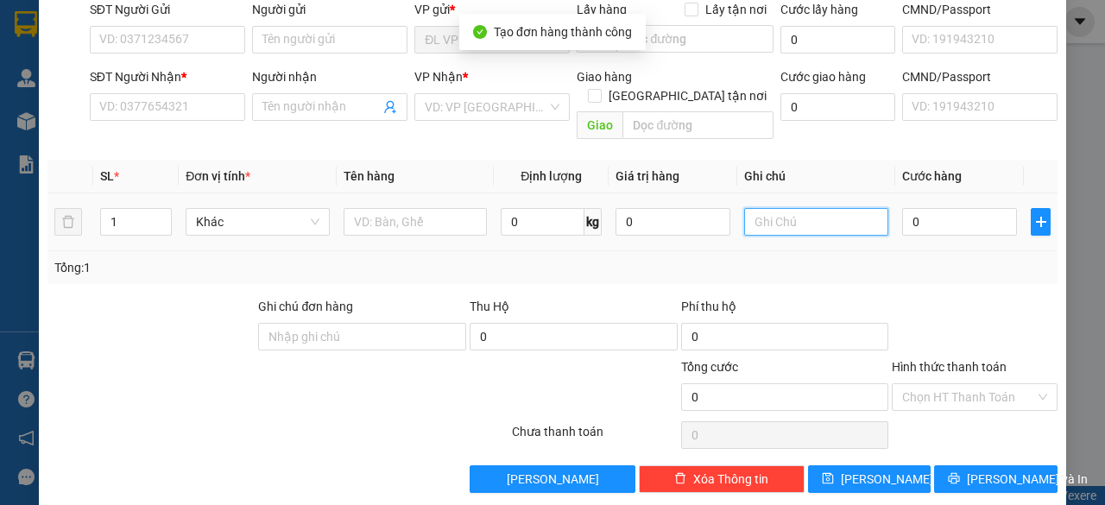
click at [811, 208] on input "text" at bounding box center [816, 222] width 144 height 28
paste input "23854"
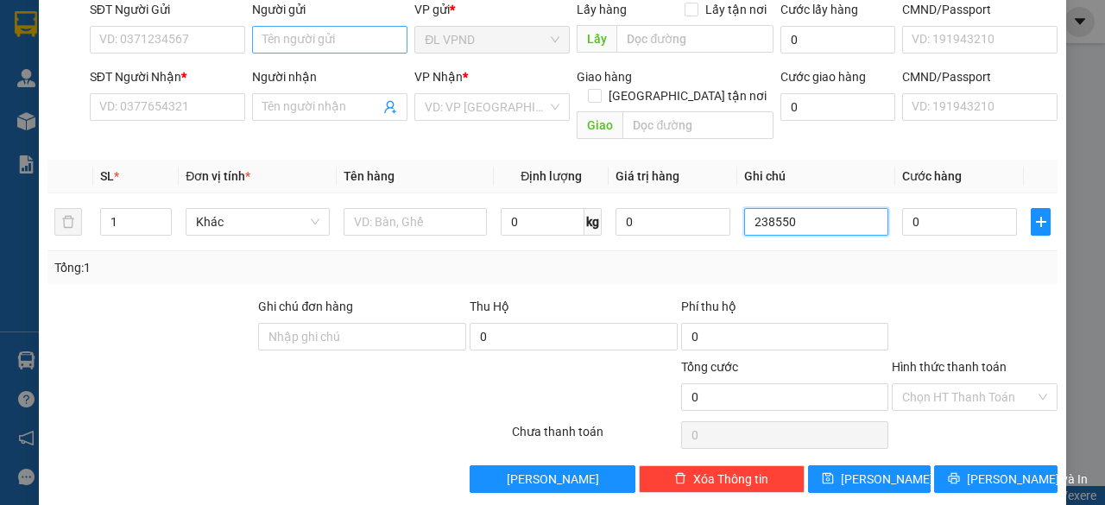
type input "238550"
click at [318, 36] on input "Người gửi" at bounding box center [329, 40] width 155 height 28
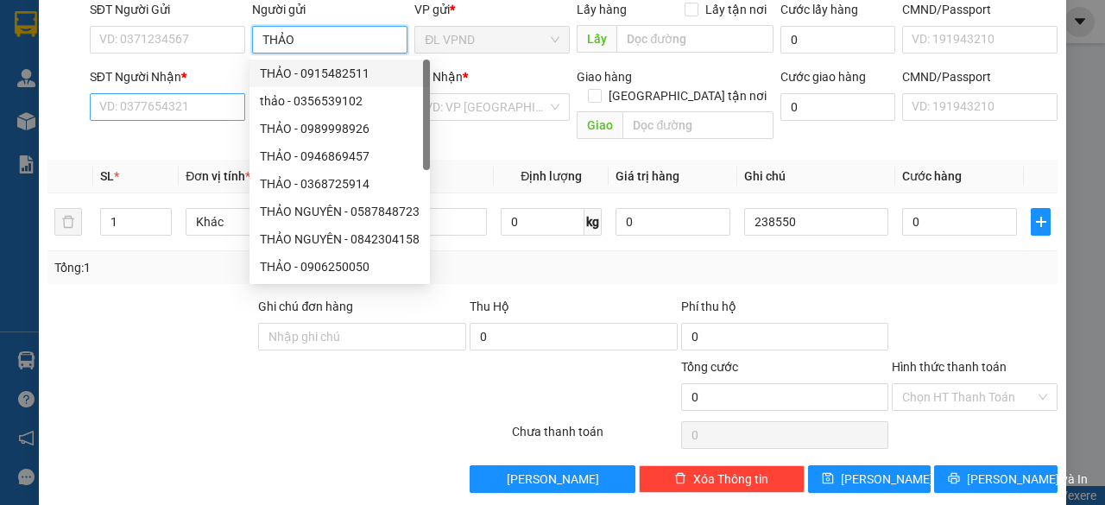
type input "THẢO"
click at [195, 104] on input "SĐT Người Nhận *" at bounding box center [167, 107] width 155 height 28
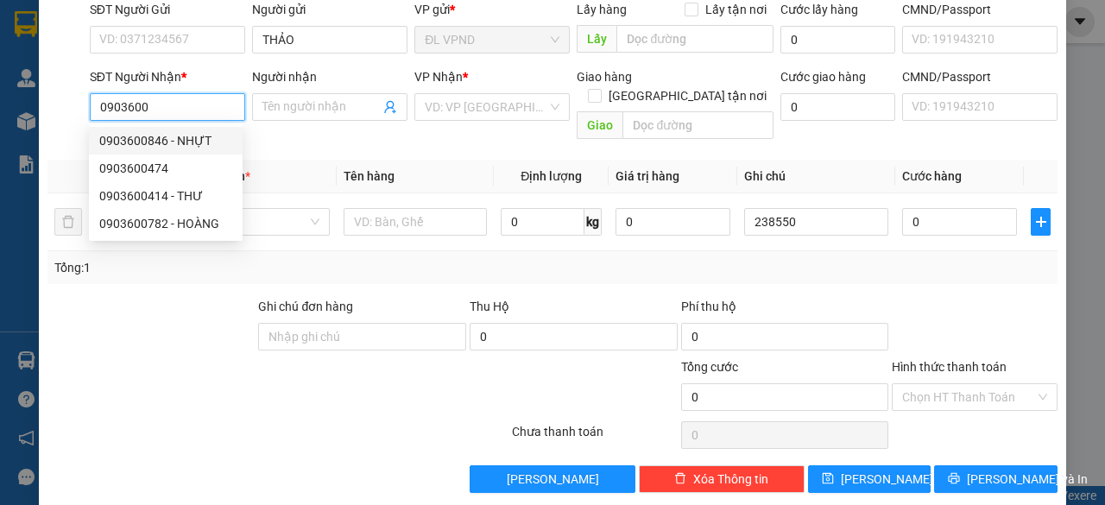
click at [161, 142] on div "0903600846 - NHỰT" at bounding box center [165, 140] width 133 height 19
type input "0903600846"
type input "NHỰT"
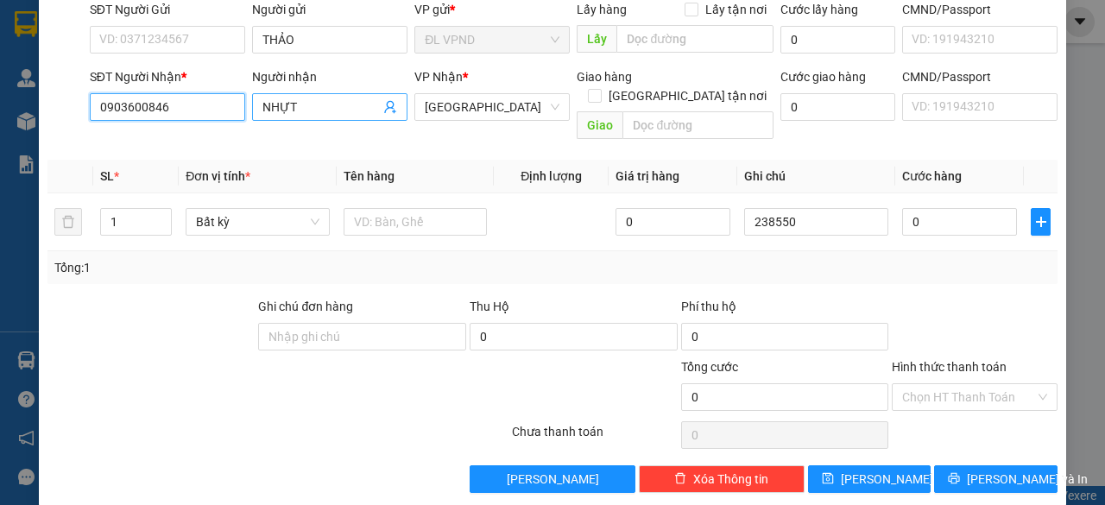
type input "0903600846"
drag, startPoint x: 312, startPoint y: 104, endPoint x: 137, endPoint y: 104, distance: 175.2
click at [140, 104] on div "SĐT Người Nhận * 0903600846 Người nhận NHỰT NHỰT VP Nhận * ĐL Quận 1 Giao hàng …" at bounding box center [573, 106] width 974 height 79
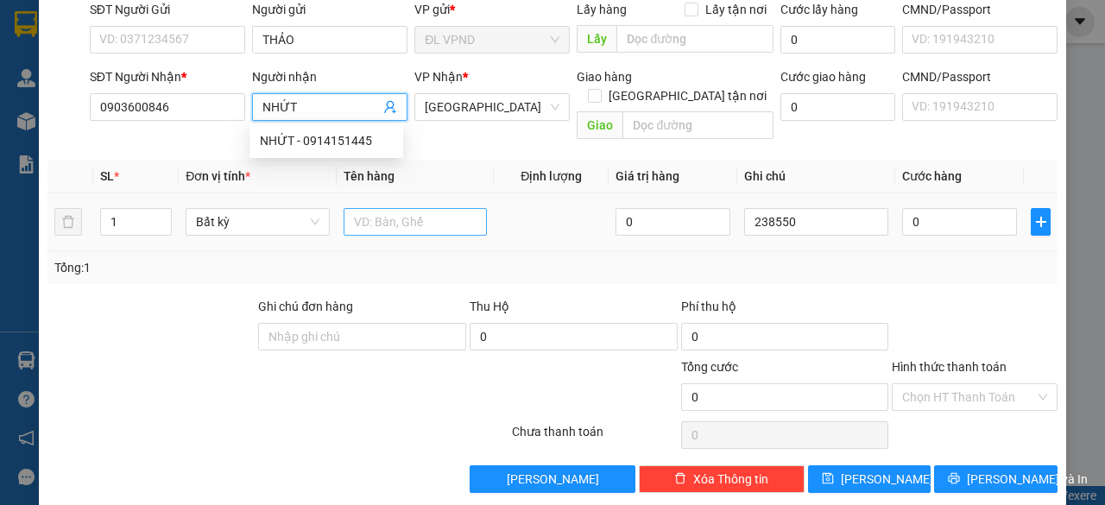
type input "NHỨT"
click at [369, 208] on input "text" at bounding box center [415, 222] width 144 height 28
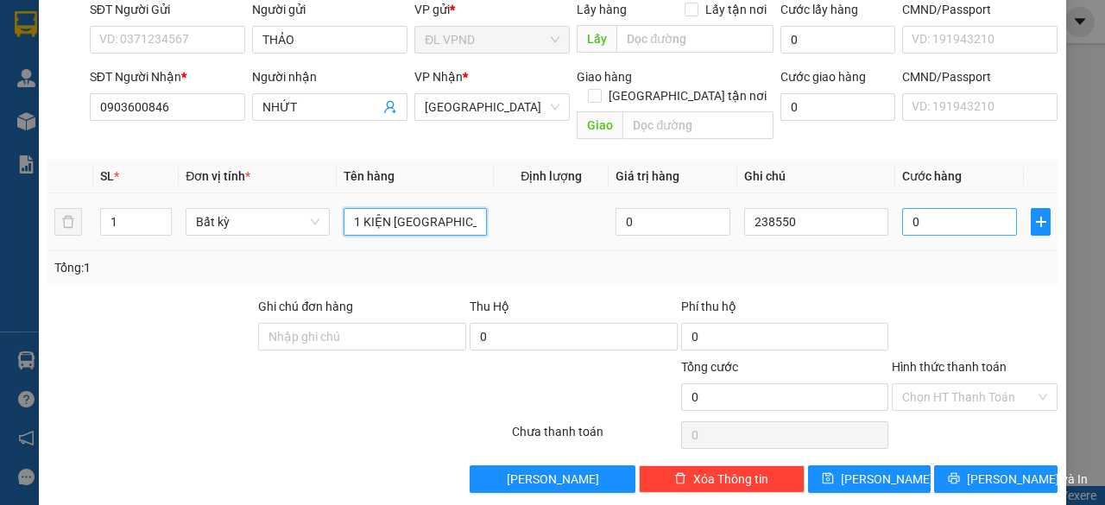
type input "1 KIỆN [GEOGRAPHIC_DATA]"
click at [947, 208] on input "0" at bounding box center [959, 222] width 115 height 28
type input "6"
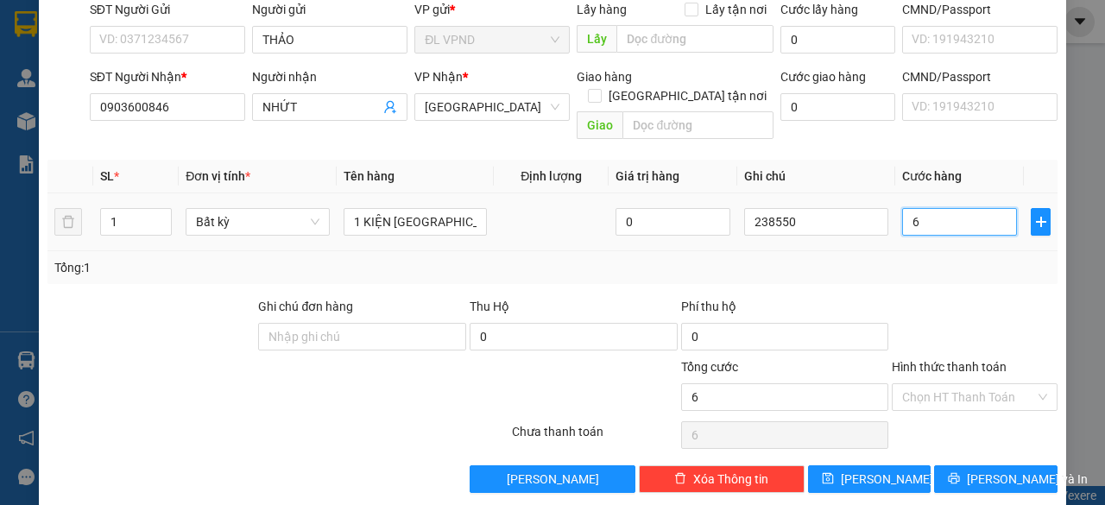
type input "60"
type input "60.000"
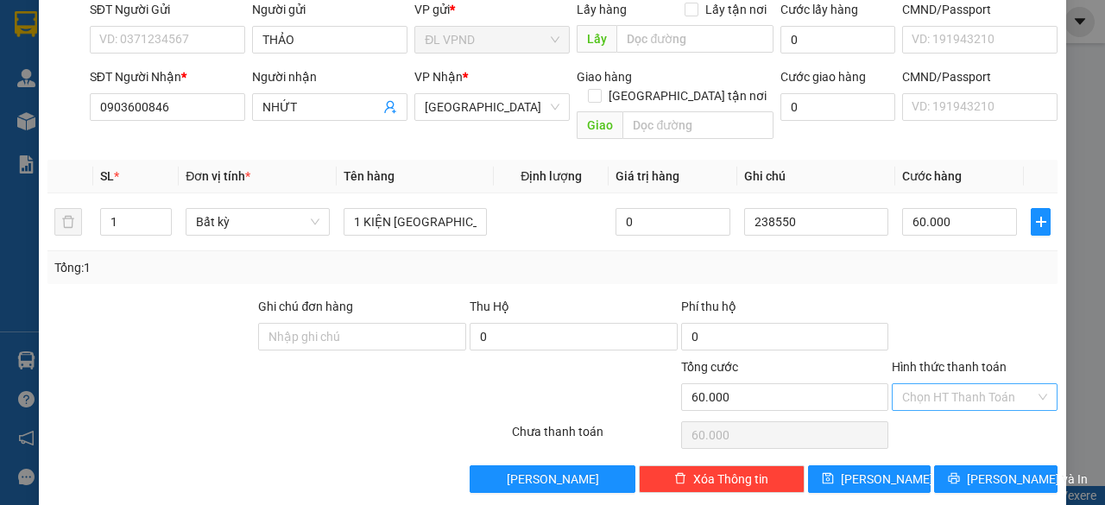
click at [976, 384] on input "Hình thức thanh toán" at bounding box center [968, 397] width 133 height 26
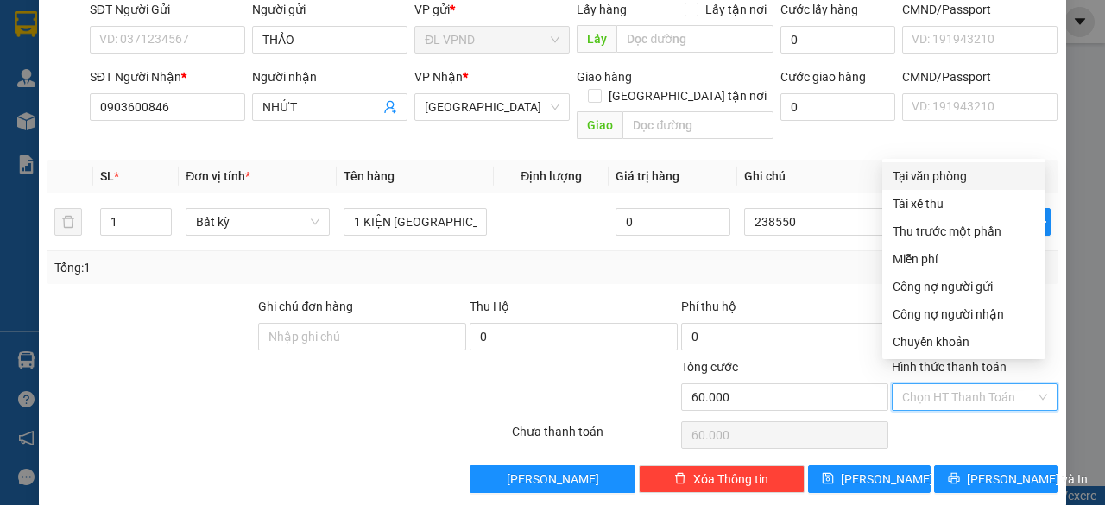
click at [934, 175] on div "Tại văn phòng" at bounding box center [963, 176] width 142 height 19
type input "0"
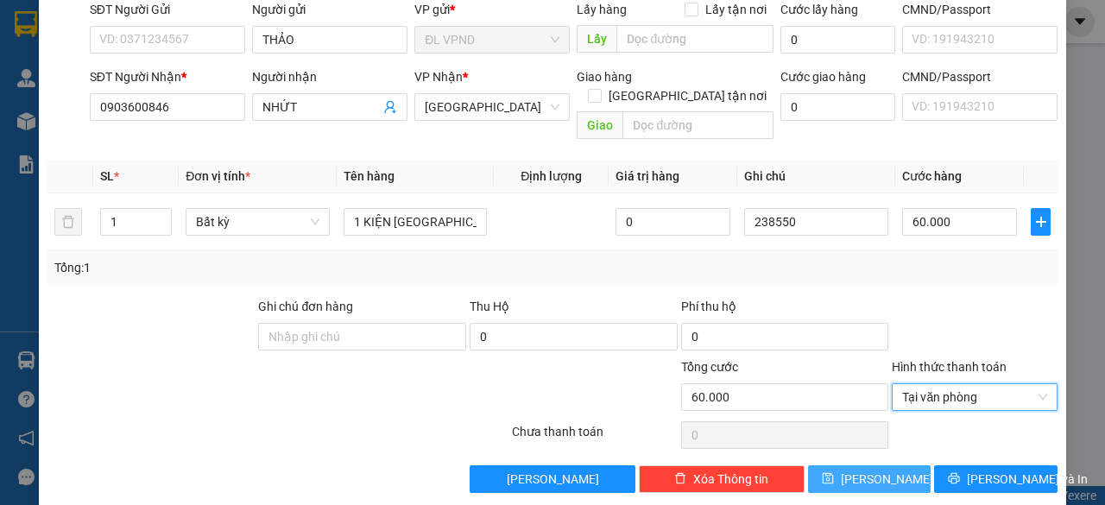
click at [889, 465] on button "[PERSON_NAME]" at bounding box center [869, 479] width 123 height 28
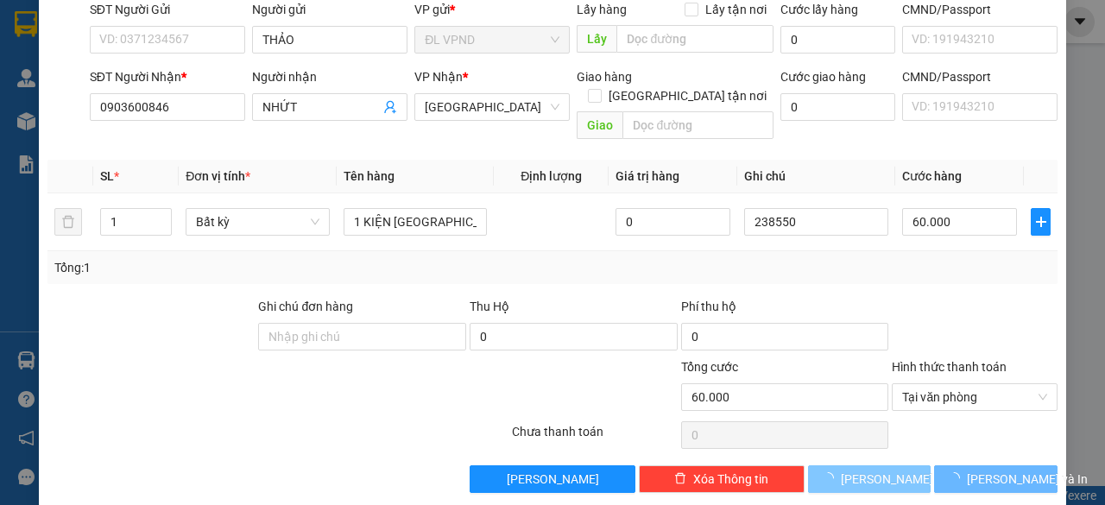
type input "0"
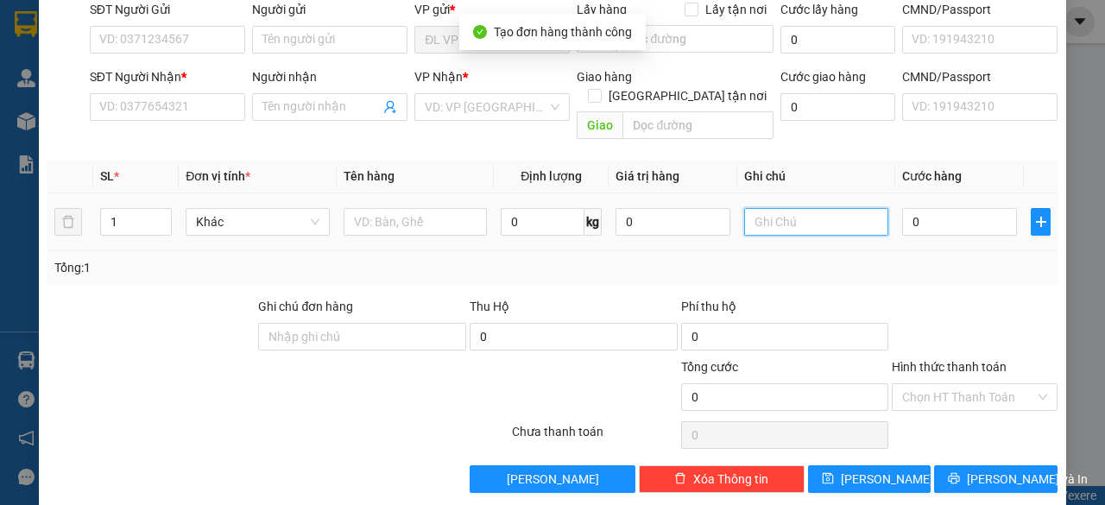
click at [796, 208] on input "text" at bounding box center [816, 222] width 144 height 28
paste input "23854"
drag, startPoint x: 780, startPoint y: 199, endPoint x: 670, endPoint y: 225, distance: 113.4
click at [675, 223] on tr "1 Khác 0 kg 0 238651 0" at bounding box center [552, 222] width 1010 height 58
type input "238651"
